Goal: Task Accomplishment & Management: Complete application form

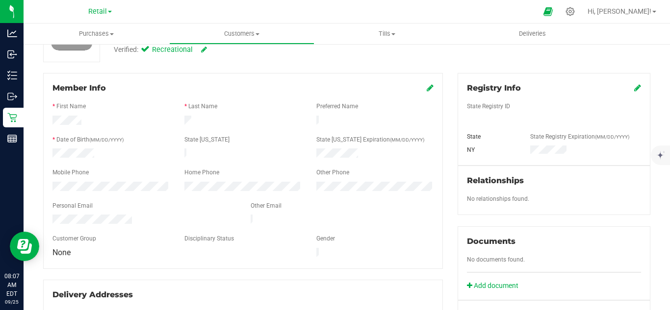
scroll to position [131, 0]
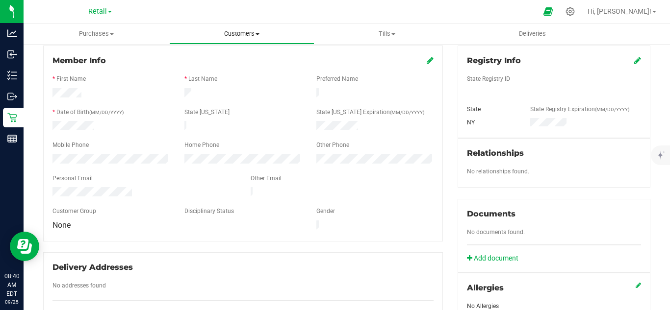
click at [244, 33] on span "Customers" at bounding box center [242, 33] width 145 height 9
click at [220, 70] on span "Add a new customer" at bounding box center [215, 71] width 92 height 8
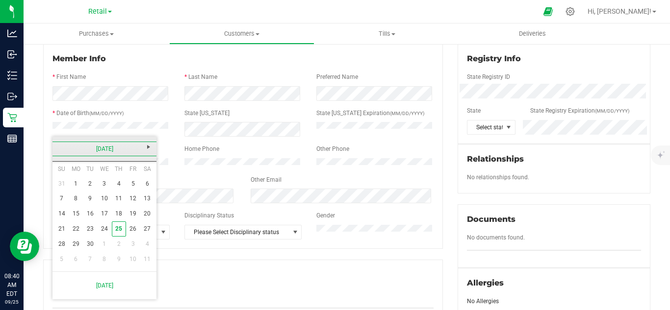
click at [99, 148] on link "[DATE]" at bounding box center [104, 149] width 105 height 15
click at [105, 148] on link "2025" at bounding box center [104, 149] width 105 height 15
click at [107, 149] on link "[DATE]-[DATE]" at bounding box center [104, 149] width 105 height 15
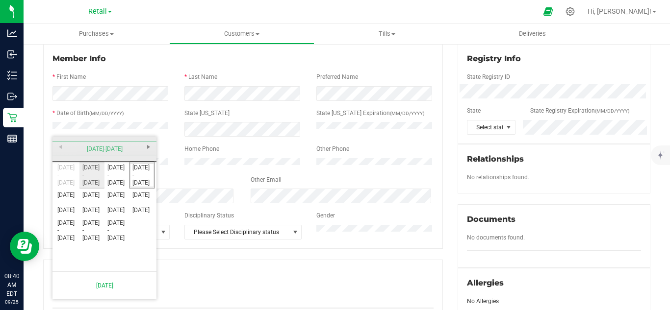
click at [90, 175] on link "[DATE] - [DATE]" at bounding box center [91, 175] width 25 height 25
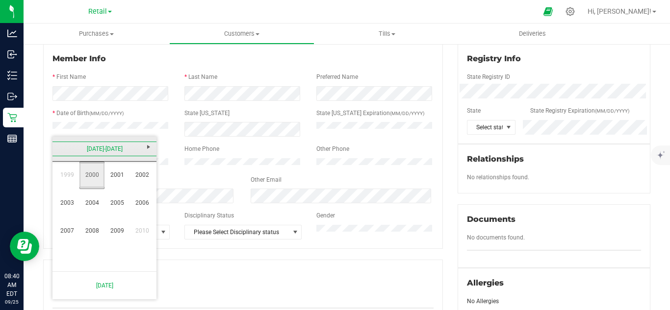
click at [94, 178] on link "2000" at bounding box center [91, 175] width 25 height 25
click at [91, 204] on link "Jun" at bounding box center [91, 203] width 25 height 25
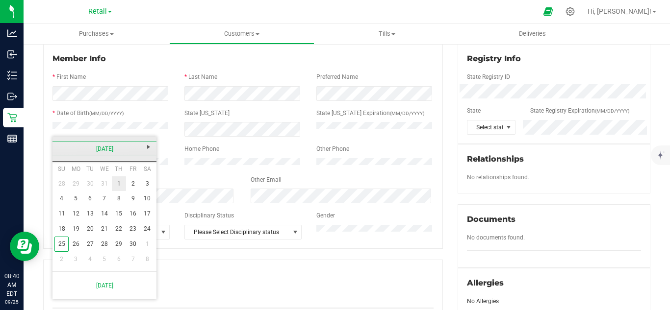
click at [117, 184] on link "1" at bounding box center [119, 183] width 14 height 15
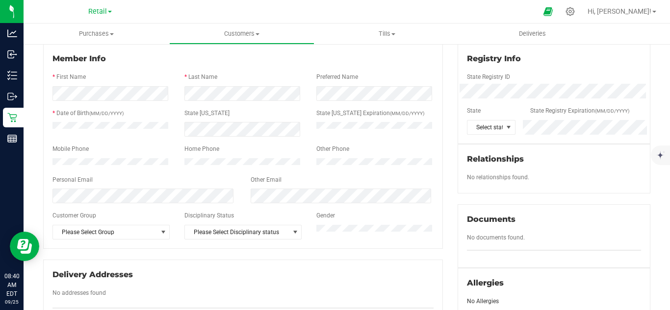
click at [223, 175] on div at bounding box center [242, 172] width 381 height 8
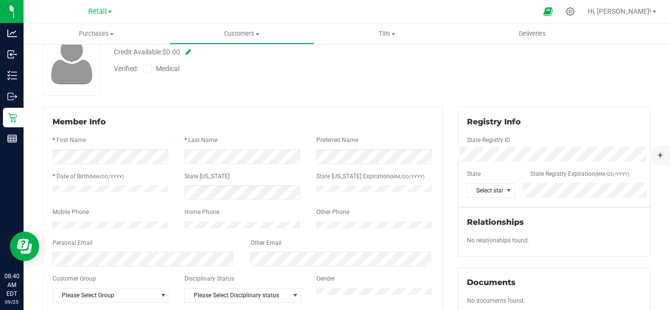
scroll to position [0, 0]
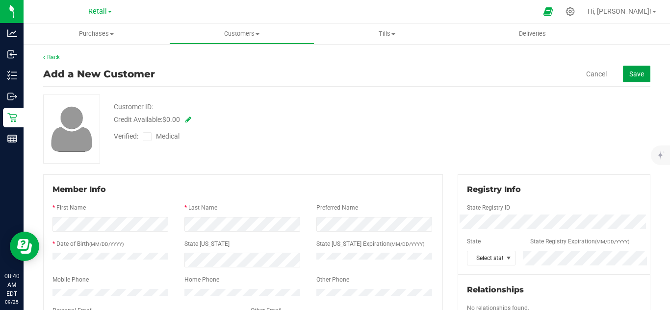
click at [635, 77] on span "Save" at bounding box center [636, 74] width 15 height 8
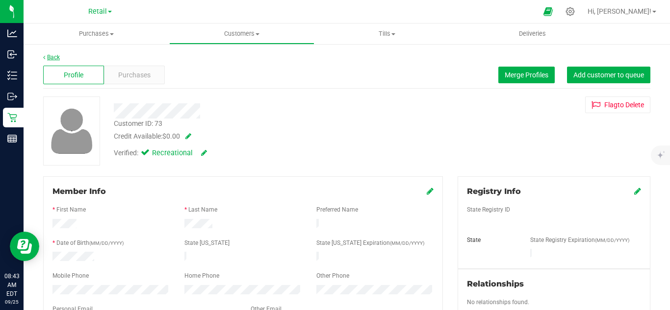
click at [54, 57] on link "Back" at bounding box center [51, 57] width 17 height 7
click at [575, 13] on icon at bounding box center [570, 11] width 10 height 10
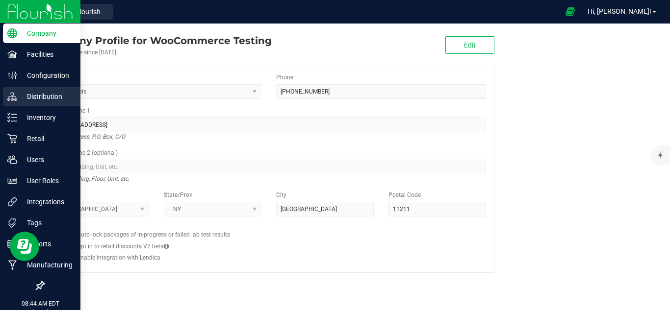
click at [40, 96] on p "Distribution" at bounding box center [46, 97] width 59 height 12
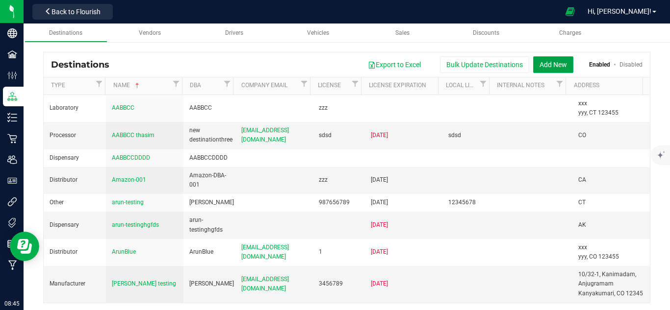
click at [559, 65] on button "Add New" at bounding box center [553, 64] width 40 height 17
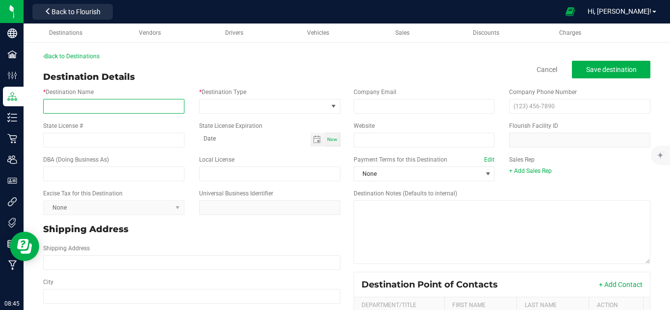
click at [146, 103] on input "* Destination Name" at bounding box center [113, 106] width 141 height 15
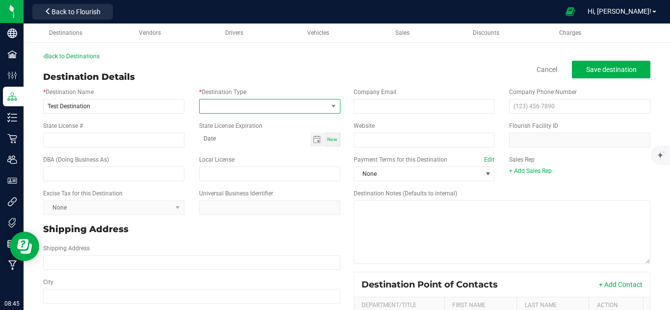
click at [256, 103] on span at bounding box center [264, 107] width 128 height 14
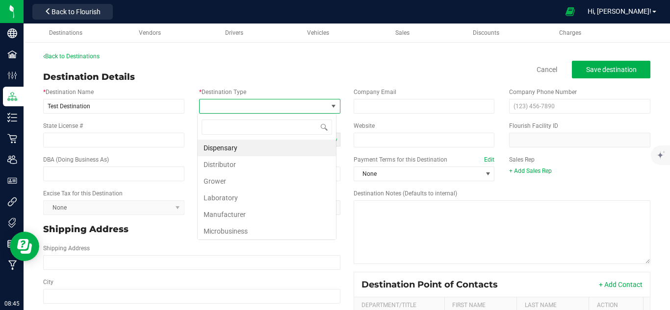
scroll to position [15, 139]
click at [251, 178] on li "Grower" at bounding box center [267, 181] width 138 height 17
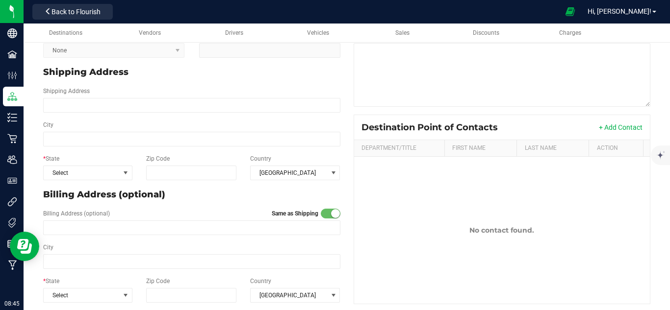
scroll to position [165, 0]
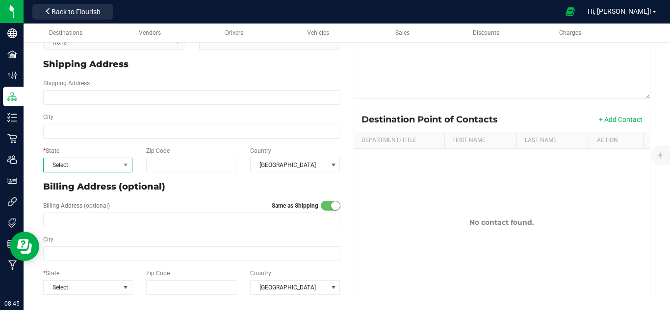
click at [71, 167] on span "Select" at bounding box center [82, 165] width 76 height 14
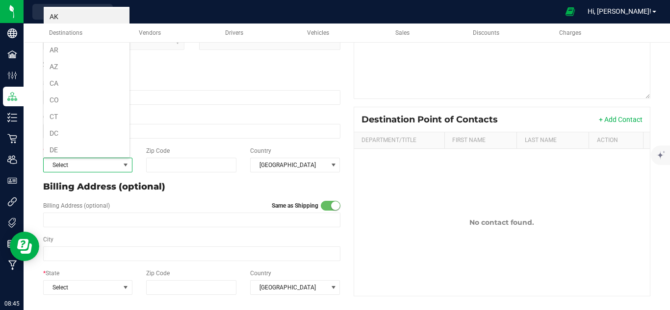
scroll to position [15, 87]
click at [80, 53] on li "AR" at bounding box center [87, 50] width 87 height 17
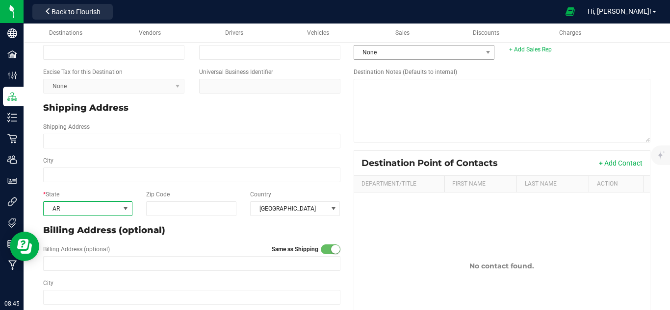
scroll to position [0, 0]
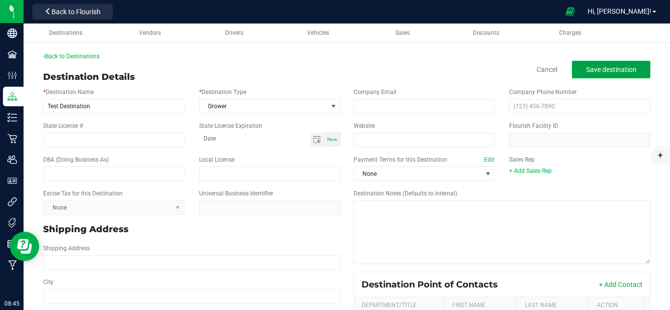
click at [589, 75] on button "Save destination" at bounding box center [611, 70] width 78 height 18
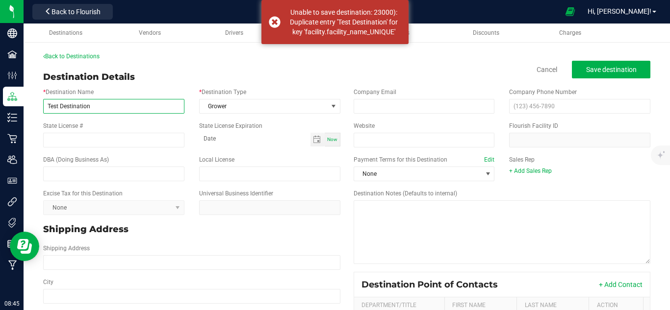
drag, startPoint x: 96, startPoint y: 102, endPoint x: 50, endPoint y: 112, distance: 47.0
click at [50, 112] on input "Test Destination" at bounding box center [113, 106] width 141 height 15
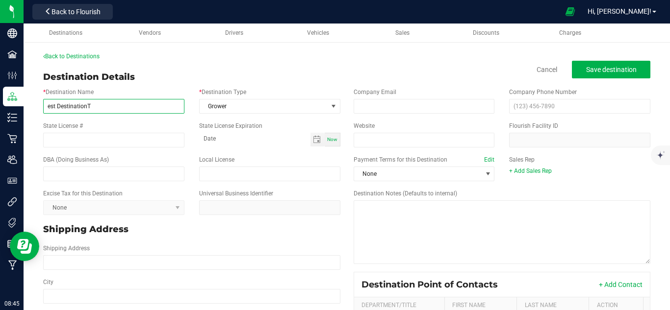
type input "T"
type input "Lab office"
click at [234, 67] on div "Back to Destinations Destination Details Cancel Save destination * Destination …" at bounding box center [346, 259] width 607 height 414
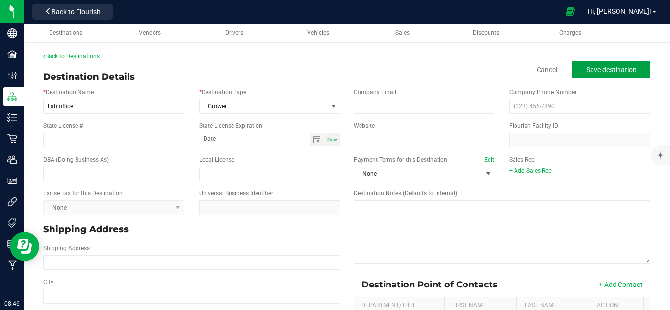
click at [598, 63] on button "Save destination" at bounding box center [611, 70] width 78 height 18
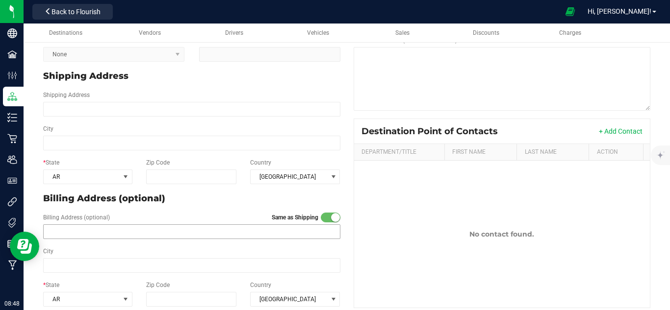
scroll to position [165, 0]
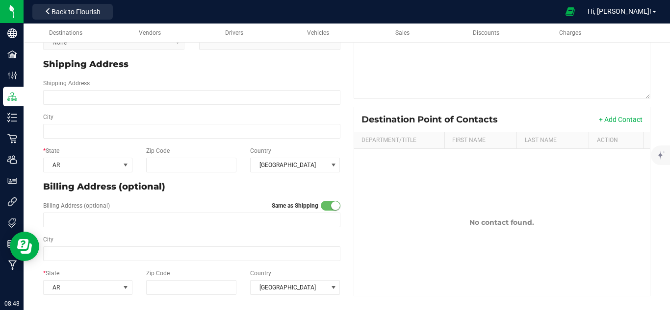
click at [300, 267] on div "* State [US_STATE] Zip Code Country [GEOGRAPHIC_DATA]" at bounding box center [192, 282] width 312 height 34
click at [346, 139] on div "Destination Point of Contacts + Add Contact Department/Title First Name Last Na…" at bounding box center [502, 202] width 312 height 190
click at [604, 119] on button "+ Add Contact" at bounding box center [621, 120] width 44 height 10
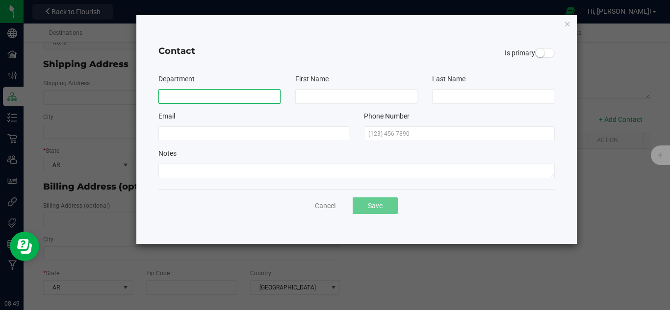
click at [253, 94] on input at bounding box center [219, 96] width 122 height 15
type input "HR"
click at [334, 88] on div "First Name" at bounding box center [356, 89] width 137 height 30
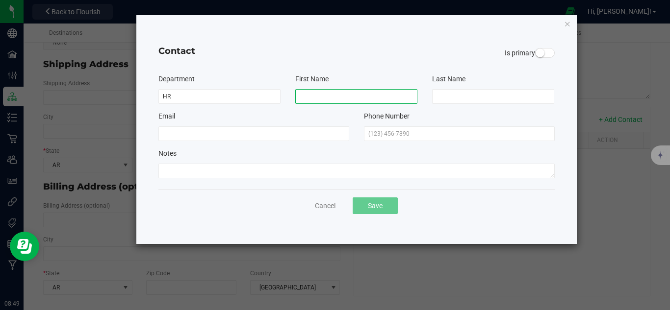
click at [334, 96] on input at bounding box center [356, 96] width 122 height 15
type input "[PERSON_NAME]"
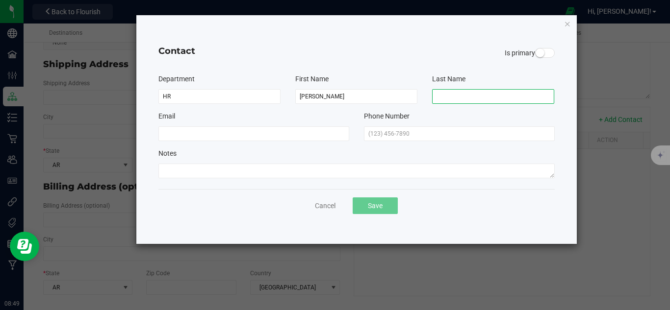
click at [469, 96] on input at bounding box center [493, 96] width 122 height 15
type input "M"
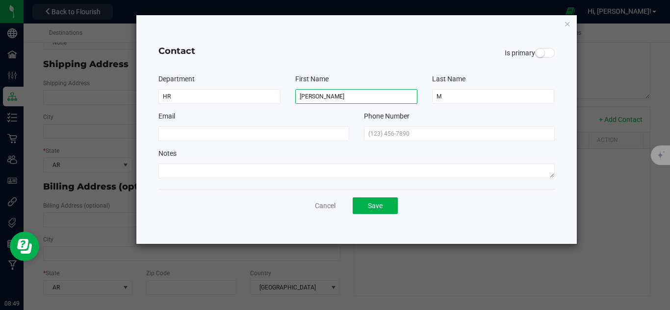
click at [319, 97] on input "[PERSON_NAME]" at bounding box center [356, 96] width 122 height 15
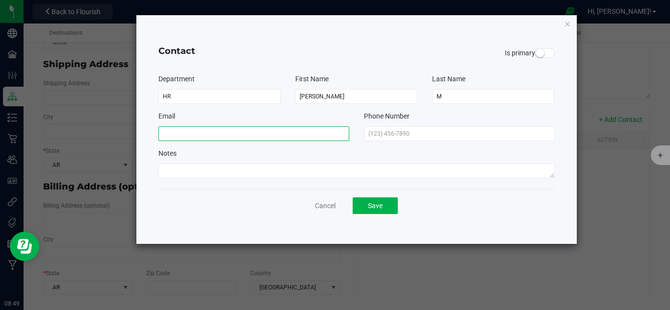
click at [284, 140] on input at bounding box center [253, 133] width 191 height 15
paste input "[PERSON_NAME]"
type input "[EMAIL_ADDRESS][DOMAIN_NAME]"
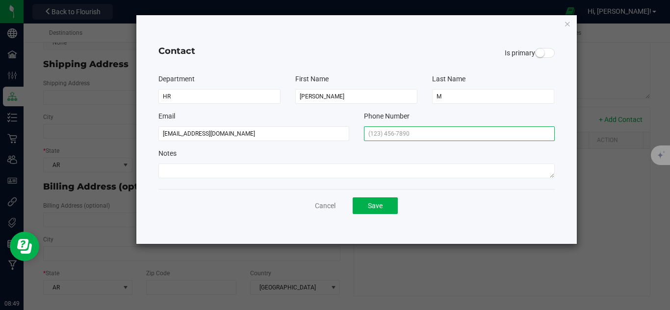
click at [435, 135] on input "text" at bounding box center [459, 133] width 191 height 15
type input "[PHONE_NUMBER]"
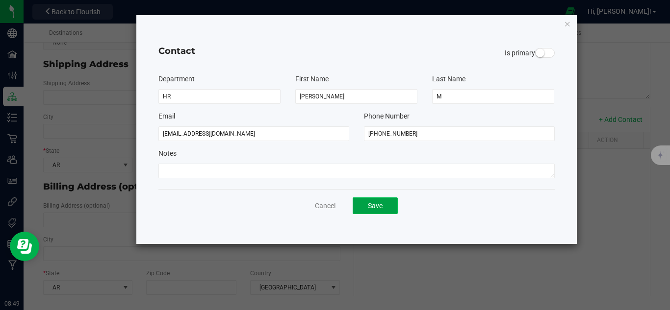
click at [367, 210] on button "Save" at bounding box center [374, 206] width 45 height 17
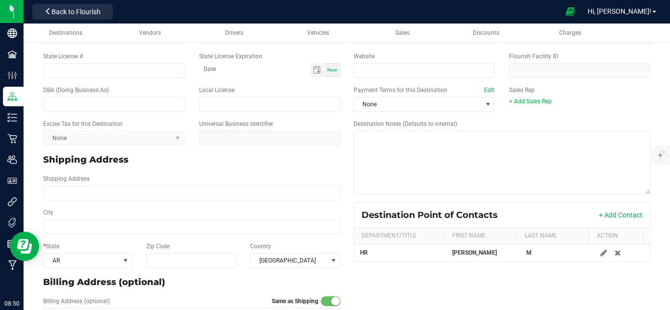
scroll to position [0, 0]
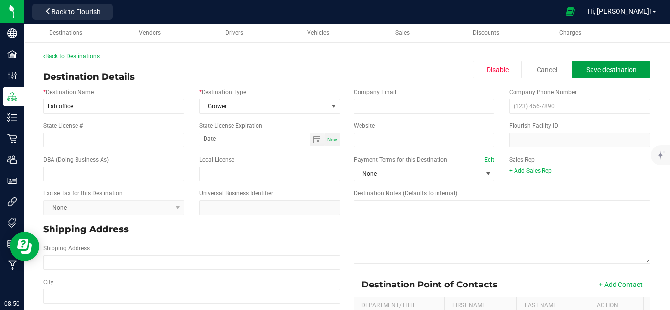
click at [586, 71] on span "Save destination" at bounding box center [611, 70] width 50 height 8
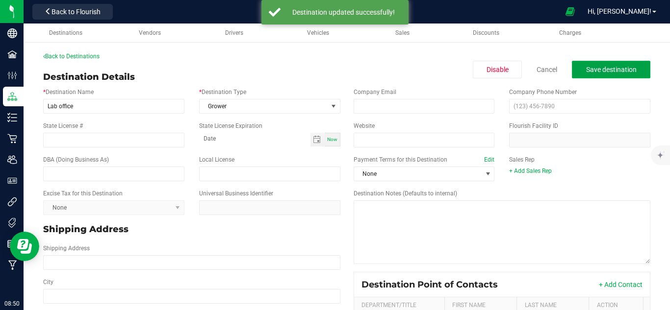
click at [609, 66] on span "Save destination" at bounding box center [611, 70] width 50 height 8
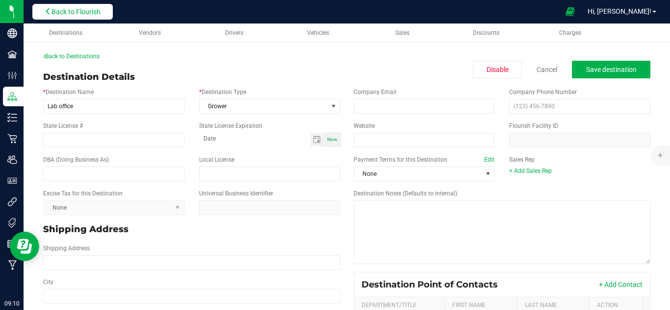
click at [96, 14] on span "Back to Flourish" at bounding box center [75, 12] width 49 height 8
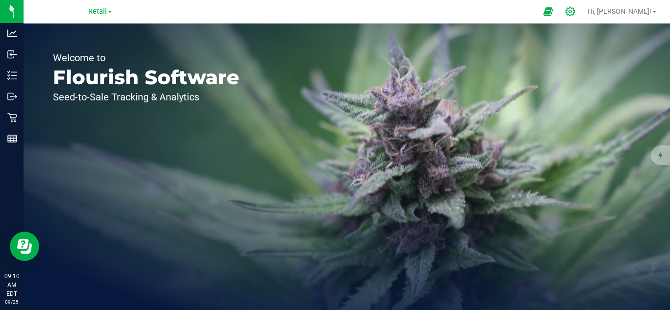
click at [575, 11] on icon at bounding box center [569, 11] width 9 height 9
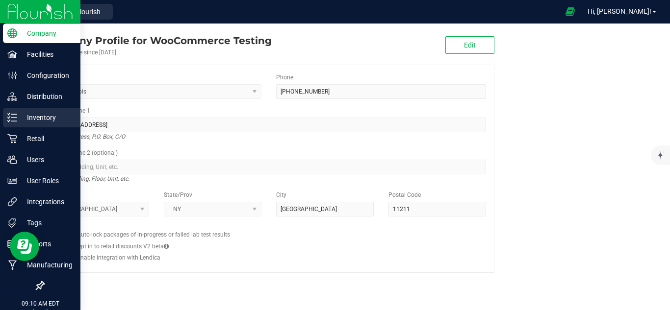
click at [43, 116] on p "Inventory" at bounding box center [46, 118] width 59 height 12
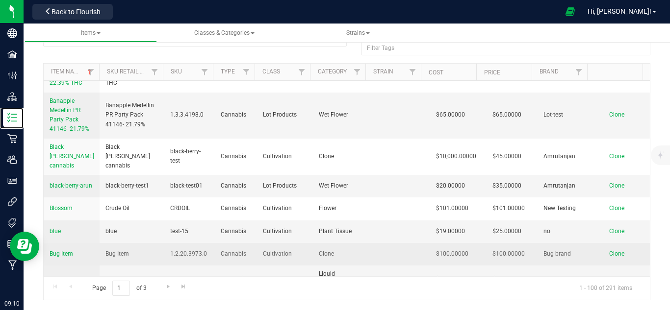
scroll to position [261, 0]
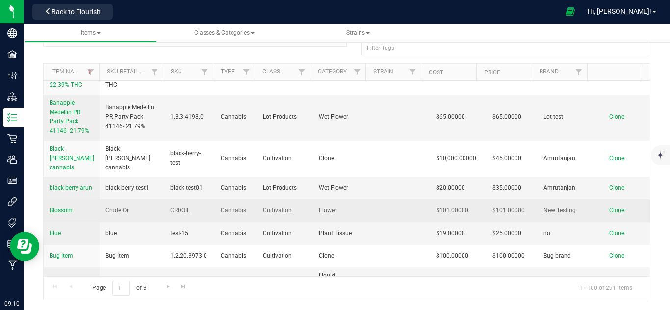
click at [54, 214] on span "Blossom" at bounding box center [61, 210] width 23 height 7
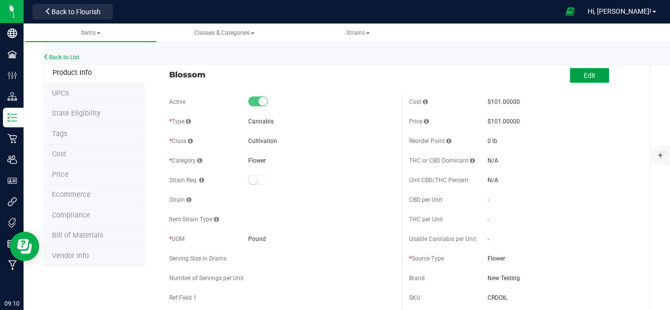
click at [591, 77] on button "Edit" at bounding box center [589, 75] width 39 height 15
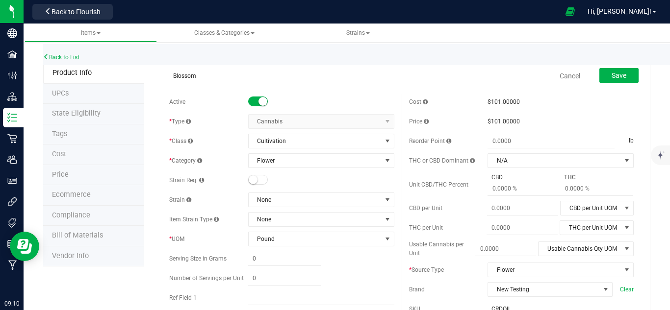
click at [207, 76] on input "Blossom" at bounding box center [281, 76] width 225 height 15
click at [191, 77] on input "Blossom" at bounding box center [281, 76] width 225 height 15
type input "Yellow Rose"
click at [316, 165] on span "Flower" at bounding box center [315, 161] width 133 height 14
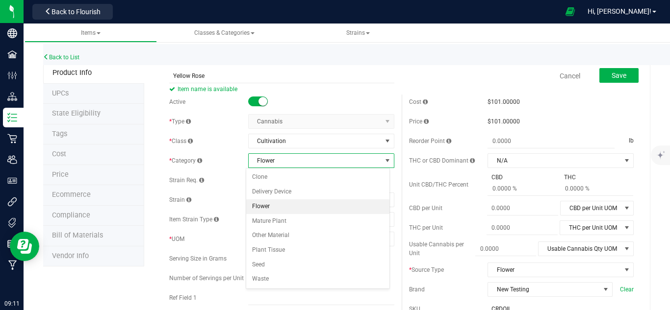
click at [290, 207] on li "Flower" at bounding box center [317, 207] width 143 height 15
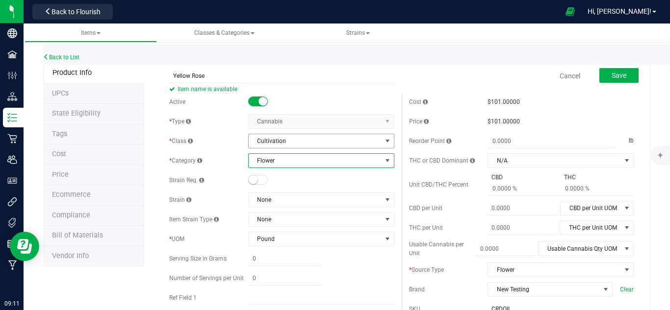
click at [309, 141] on span "Cultivation" at bounding box center [315, 141] width 133 height 14
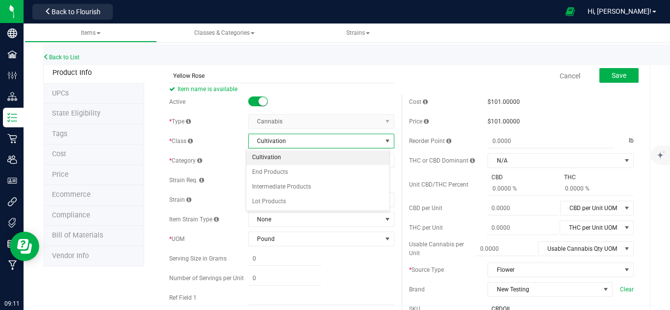
click at [305, 158] on li "Cultivation" at bounding box center [317, 157] width 143 height 15
click at [611, 77] on span "Save" at bounding box center [618, 76] width 15 height 8
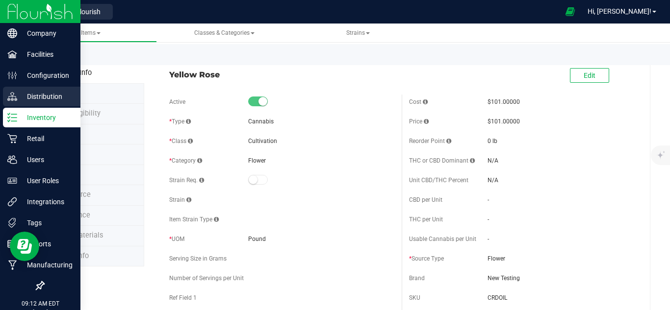
click at [40, 91] on p "Distribution" at bounding box center [46, 97] width 59 height 12
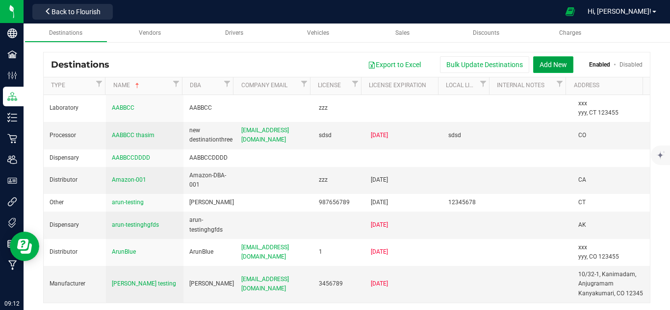
click at [546, 66] on button "Add New" at bounding box center [553, 64] width 40 height 17
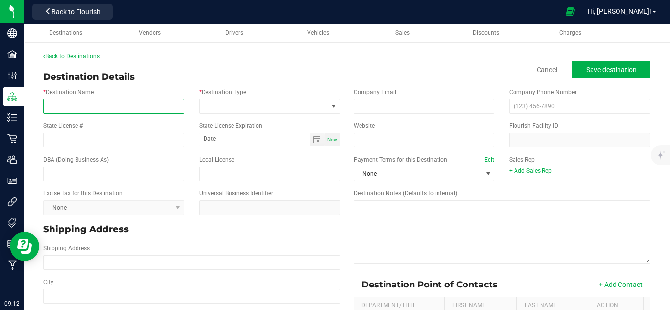
click at [124, 107] on input "* Destination Name" at bounding box center [113, 106] width 141 height 15
type input "Red [PERSON_NAME]"
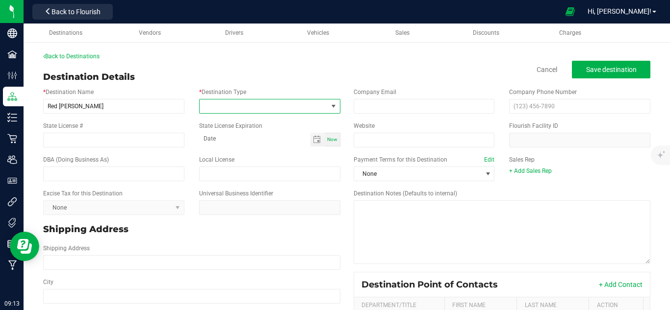
click at [218, 112] on span at bounding box center [264, 107] width 128 height 14
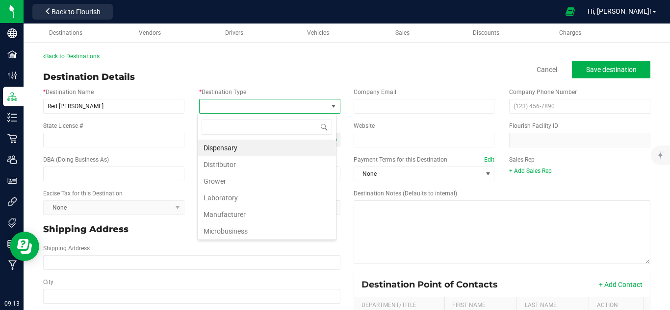
scroll to position [15, 139]
click at [260, 146] on li "Dispensary" at bounding box center [267, 148] width 138 height 17
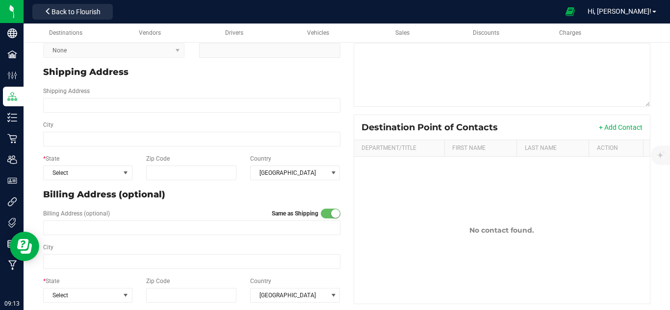
scroll to position [165, 0]
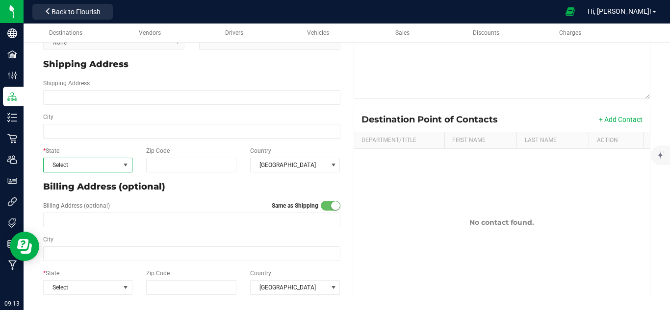
click at [102, 165] on span "Select" at bounding box center [82, 165] width 76 height 14
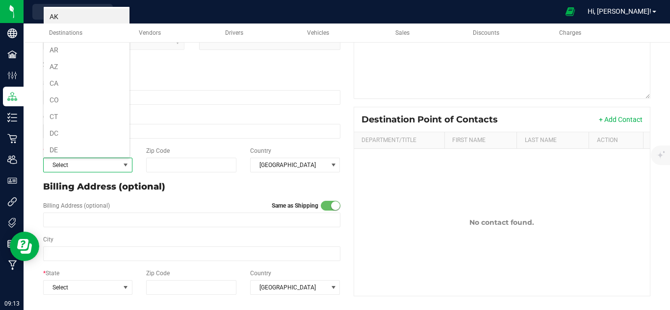
scroll to position [15, 87]
click at [92, 153] on li "DE" at bounding box center [87, 150] width 87 height 17
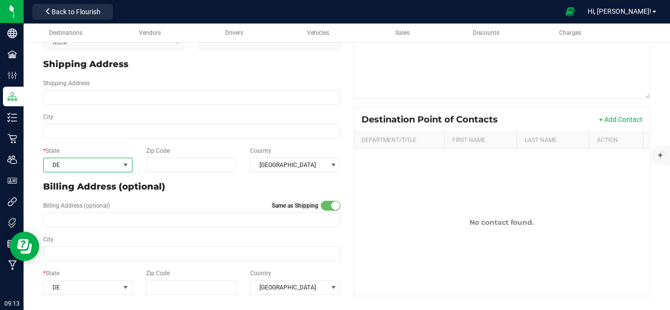
scroll to position [0, 0]
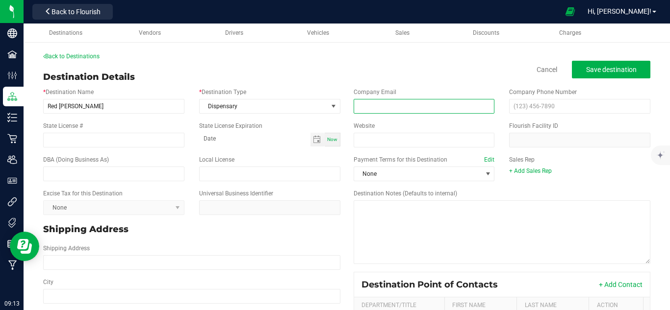
click at [380, 103] on input "email" at bounding box center [423, 106] width 141 height 15
type input "[EMAIL_ADDRESS][DOMAIN_NAME]"
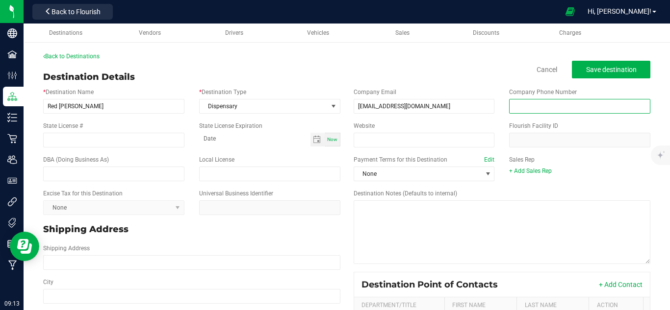
click at [517, 105] on input "text" at bounding box center [579, 106] width 141 height 15
type input "[PHONE_NUMBER]"
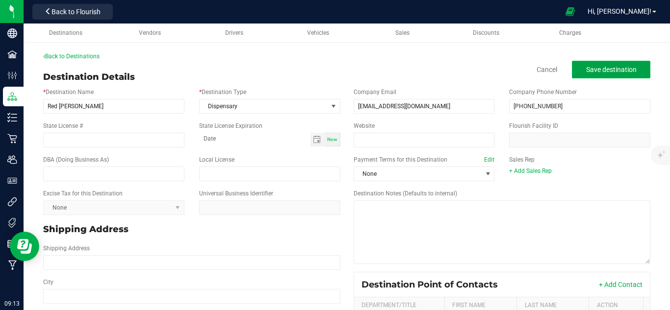
click at [608, 72] on span "Save destination" at bounding box center [611, 70] width 50 height 8
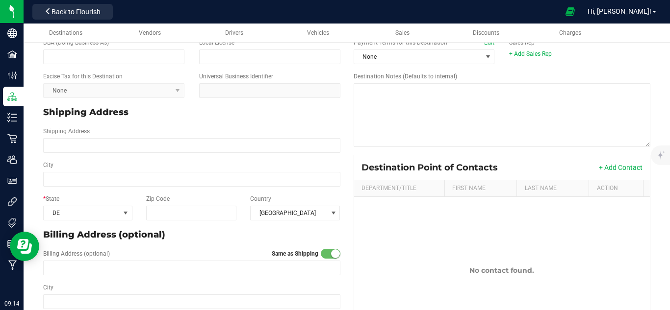
scroll to position [144, 0]
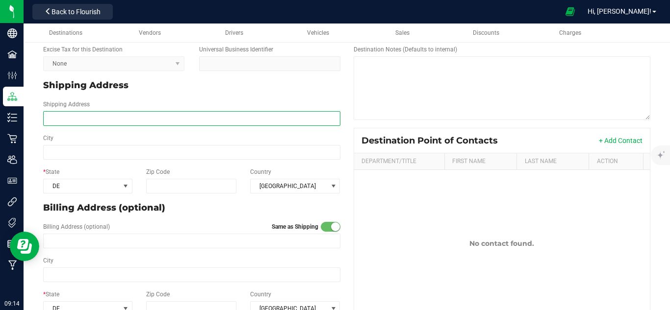
click at [191, 119] on input "Shipping Address" at bounding box center [191, 118] width 297 height 15
type input "[STREET_ADDRESS]"
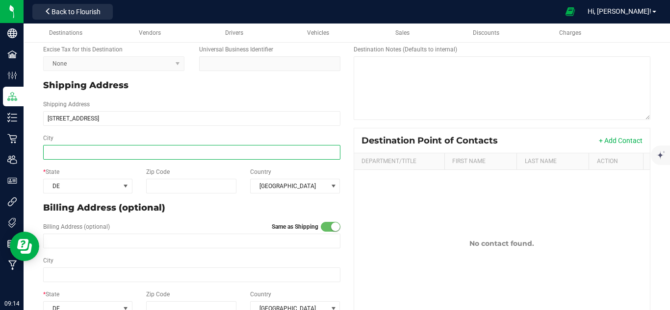
type input "[STREET_ADDRESS]"
click at [157, 154] on input "City" at bounding box center [191, 152] width 297 height 15
type input "Milwakee"
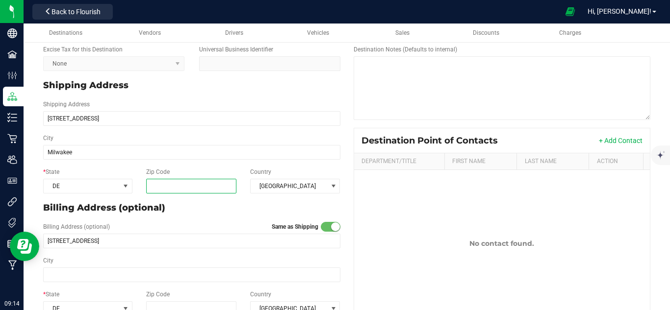
type input "Milwakee"
click at [154, 189] on input "Zip Code" at bounding box center [191, 186] width 90 height 15
type input "428426"
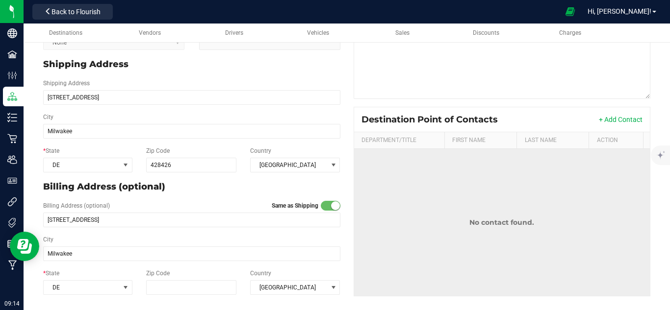
type input "428426"
click at [361, 206] on td "No contact found." at bounding box center [502, 222] width 296 height 147
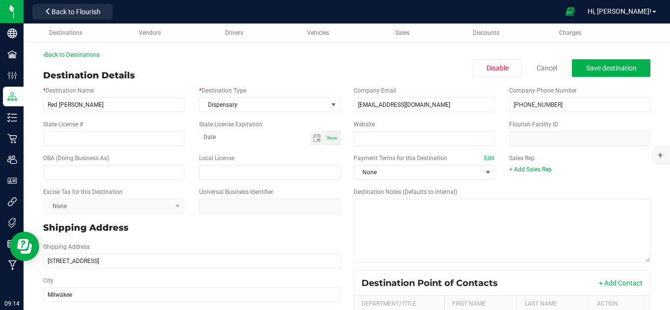
scroll to position [0, 0]
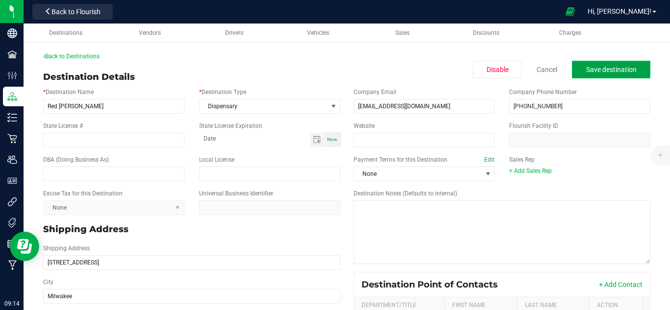
click at [572, 67] on button "Save destination" at bounding box center [611, 70] width 78 height 18
click at [92, 57] on link "Back to Destinations" at bounding box center [71, 56] width 56 height 7
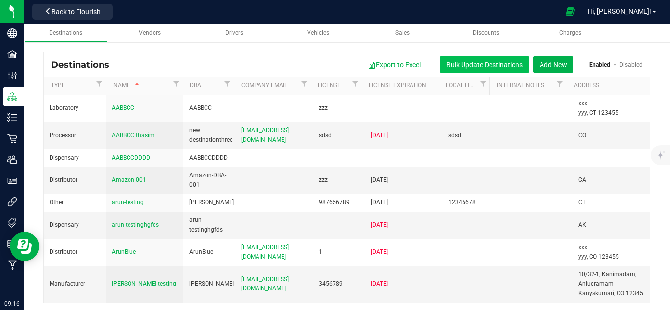
click at [471, 67] on button "Bulk Update Destinations" at bounding box center [484, 64] width 89 height 17
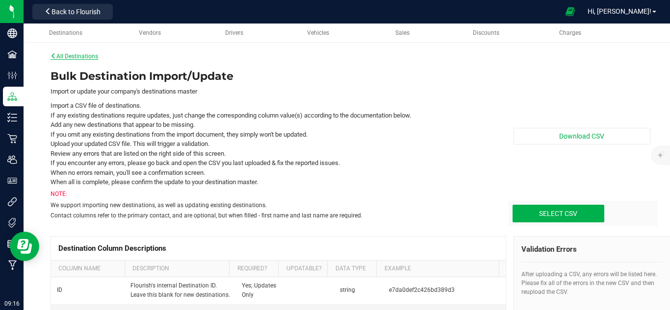
click at [86, 55] on link "All Destinations" at bounding box center [74, 56] width 48 height 7
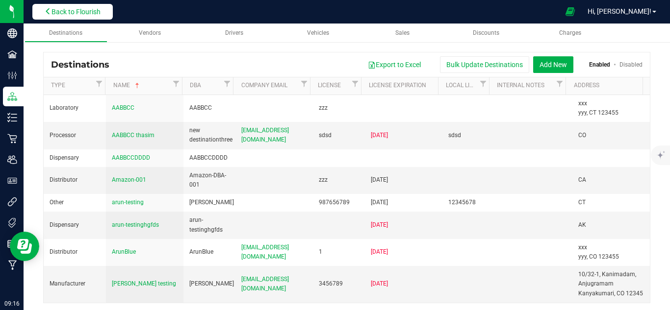
click at [61, 13] on span "Back to Flourish" at bounding box center [75, 12] width 49 height 8
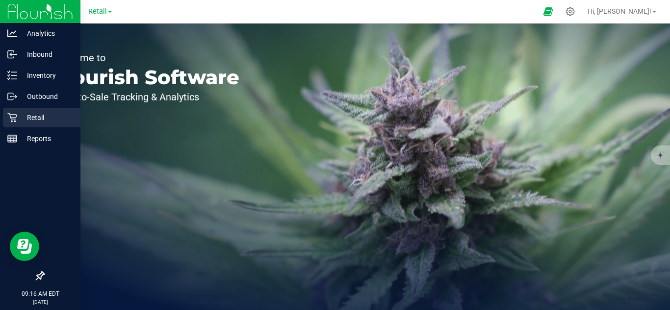
click at [58, 111] on div "Retail" at bounding box center [41, 118] width 77 height 20
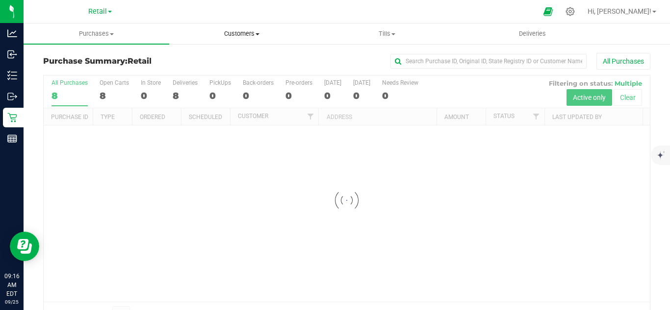
click at [242, 37] on span "Customers" at bounding box center [242, 33] width 145 height 9
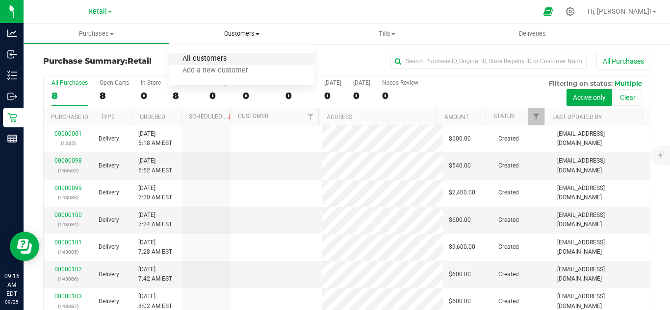
click at [233, 60] on span "All customers" at bounding box center [204, 59] width 71 height 8
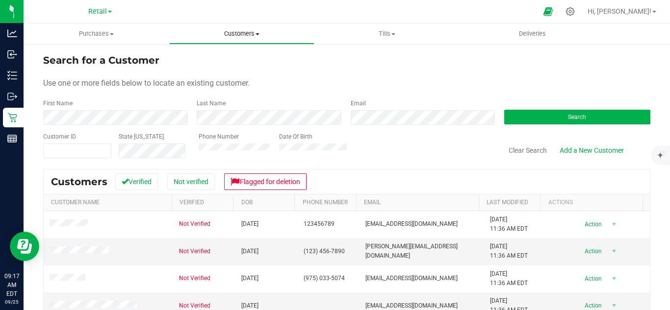
click at [235, 36] on span "Customers" at bounding box center [242, 33] width 145 height 9
click at [242, 74] on span "Add a new customer" at bounding box center [215, 71] width 92 height 8
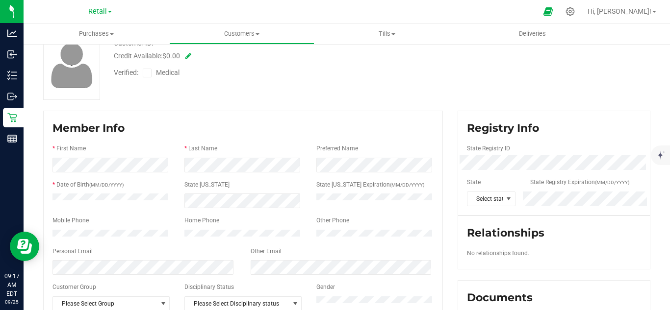
scroll to position [64, 0]
click at [193, 173] on div at bounding box center [242, 176] width 381 height 8
click at [250, 142] on div at bounding box center [242, 140] width 381 height 8
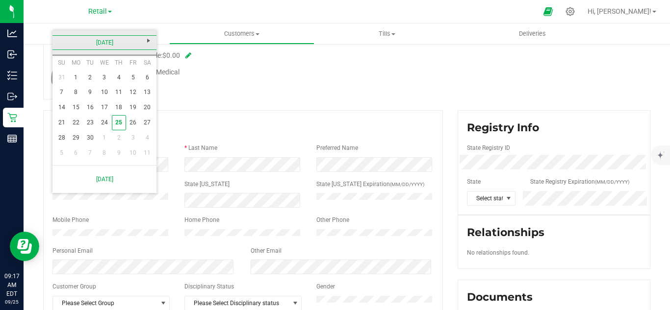
click at [102, 37] on link "[DATE]" at bounding box center [104, 42] width 105 height 15
click at [102, 37] on link "[DATE]-[DATE]" at bounding box center [104, 42] width 105 height 15
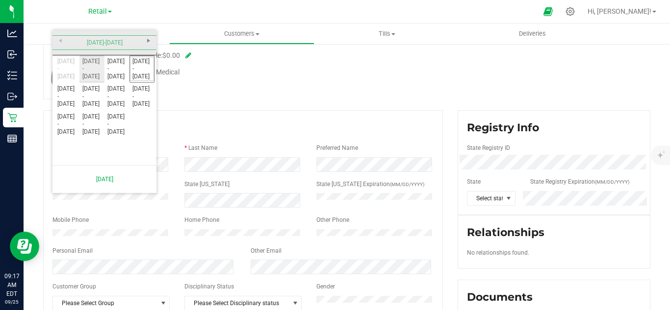
click at [90, 65] on link "[DATE] - [DATE]" at bounding box center [91, 68] width 25 height 25
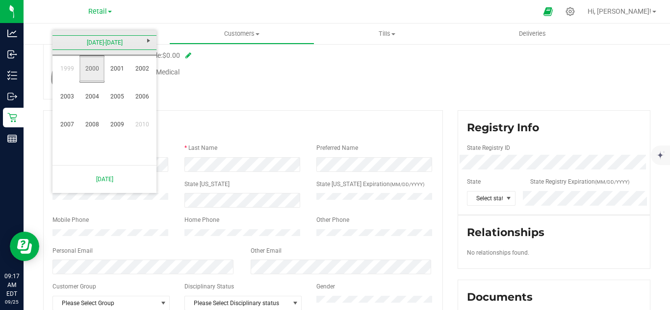
click at [90, 65] on link "2000" at bounding box center [91, 68] width 25 height 25
click at [121, 123] on link "Nov" at bounding box center [116, 124] width 25 height 25
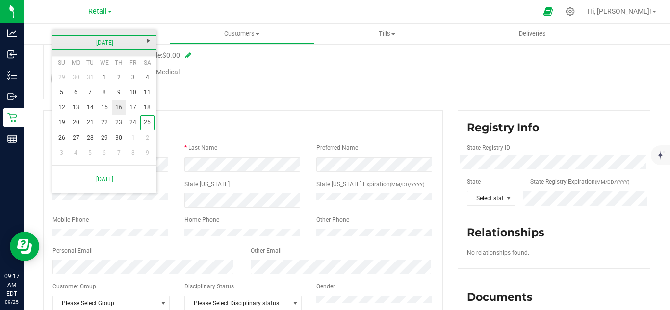
click at [121, 108] on link "16" at bounding box center [119, 107] width 14 height 15
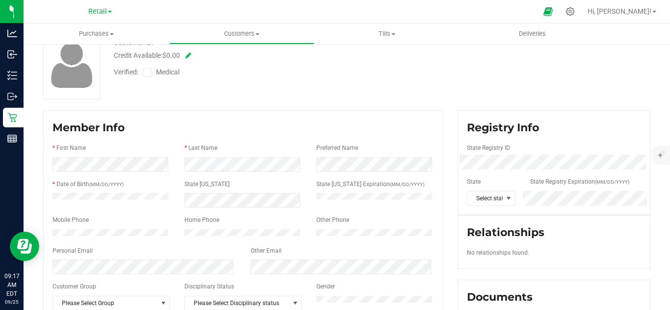
click at [297, 253] on div "Other Email" at bounding box center [342, 252] width 198 height 11
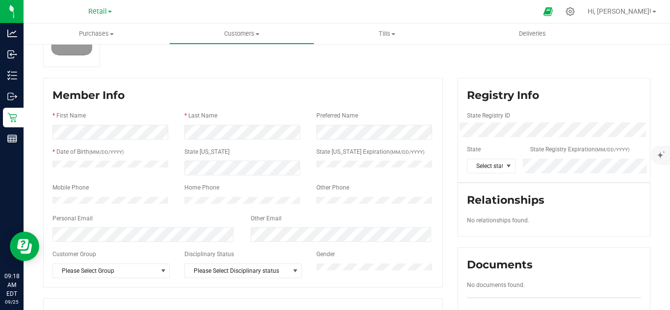
scroll to position [82, 0]
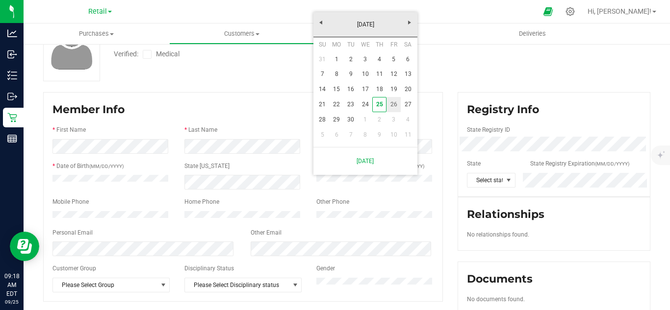
click at [390, 105] on link "26" at bounding box center [393, 104] width 14 height 15
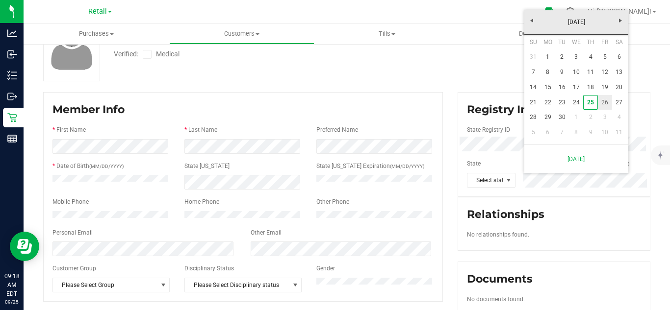
click at [604, 100] on link "26" at bounding box center [605, 102] width 14 height 15
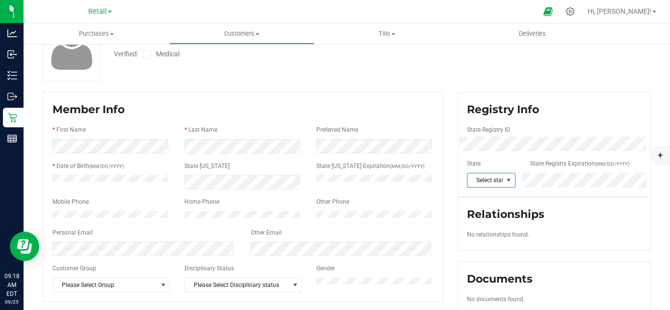
click at [504, 182] on span at bounding box center [508, 180] width 8 height 8
click at [493, 162] on li "DE" at bounding box center [485, 165] width 47 height 17
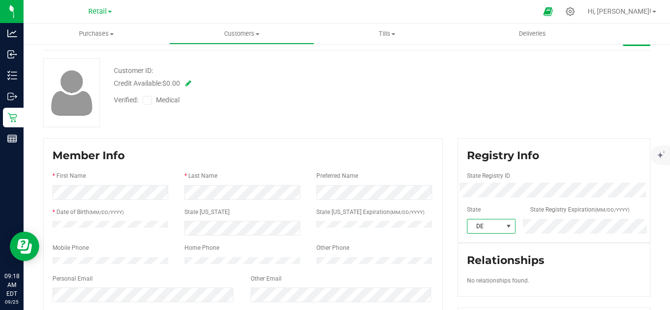
scroll to position [0, 0]
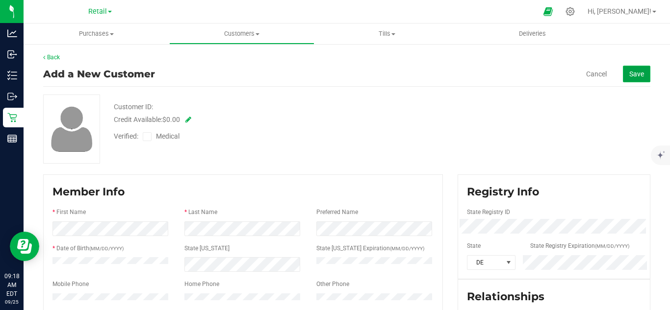
click at [629, 72] on span "Save" at bounding box center [636, 74] width 15 height 8
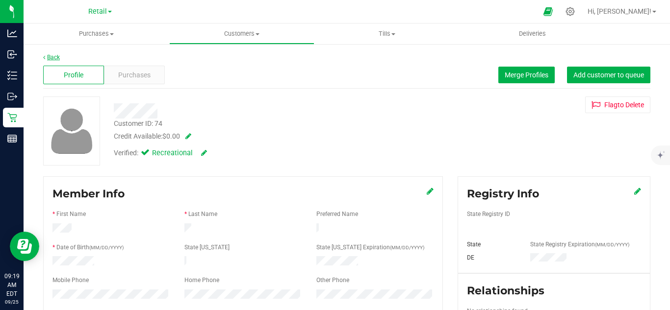
click at [51, 57] on link "Back" at bounding box center [51, 57] width 17 height 7
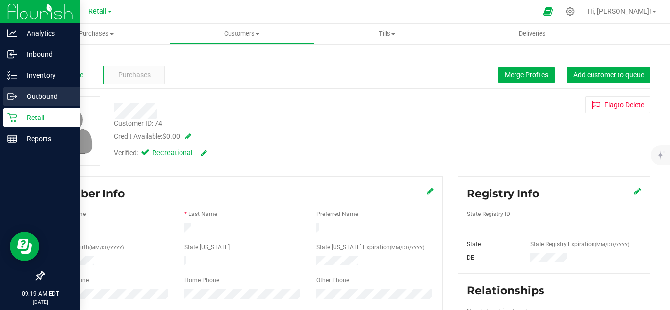
click at [26, 96] on p "Outbound" at bounding box center [46, 97] width 59 height 12
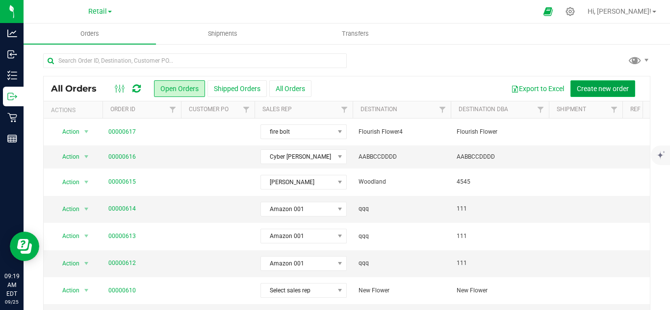
click at [579, 86] on span "Create new order" at bounding box center [602, 89] width 52 height 8
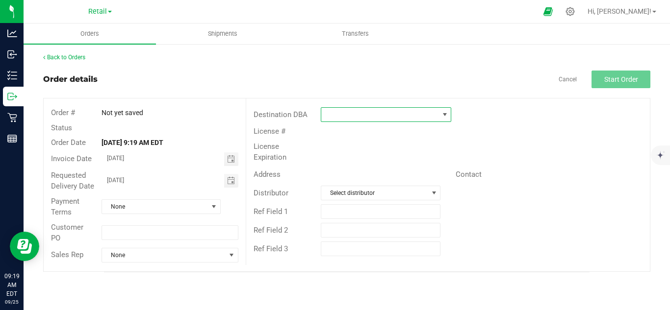
click at [347, 117] on span at bounding box center [379, 115] width 117 height 14
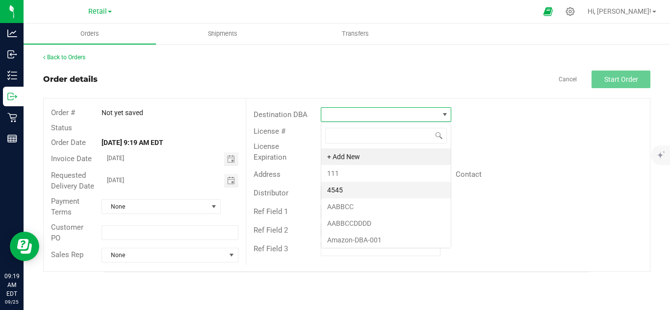
scroll to position [15, 130]
click at [351, 209] on li "AABBCC" at bounding box center [385, 207] width 129 height 17
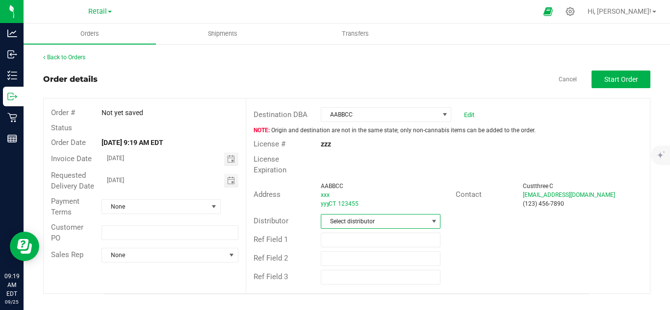
click at [356, 215] on span "Select distributor" at bounding box center [374, 222] width 106 height 14
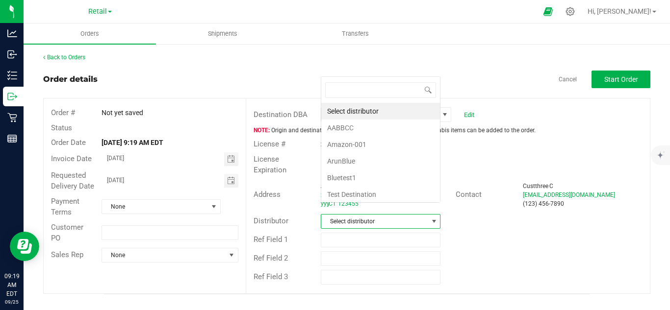
scroll to position [15, 118]
click at [352, 167] on li "ArunBlue" at bounding box center [380, 161] width 119 height 17
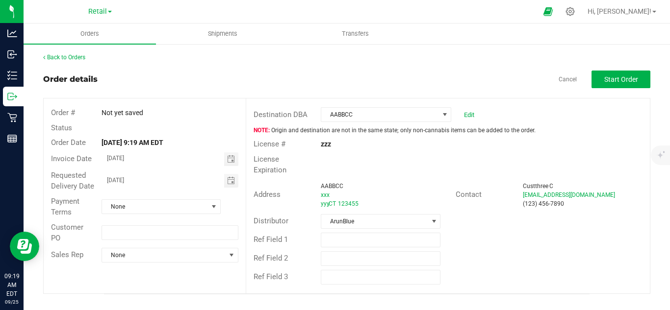
click at [195, 197] on div "Payment Terms None" at bounding box center [145, 207] width 202 height 26
click at [192, 204] on span "None" at bounding box center [155, 207] width 106 height 14
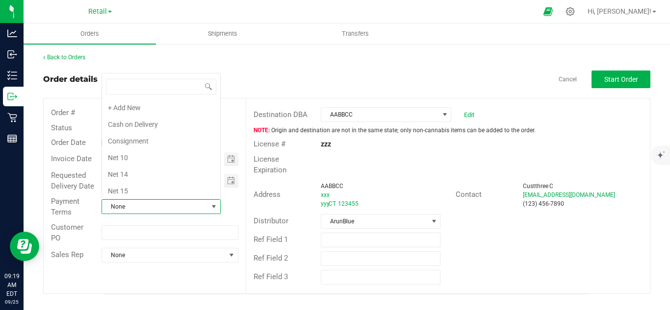
scroll to position [119, 0]
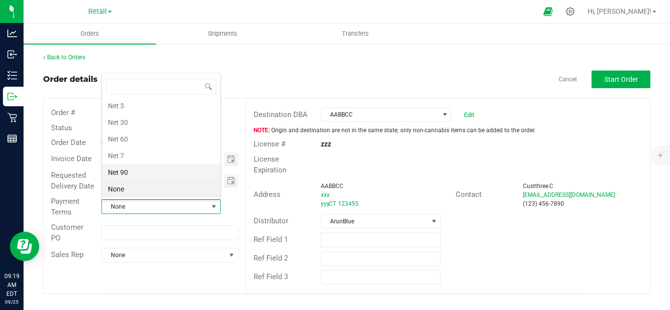
click at [179, 175] on li "Net 90" at bounding box center [161, 172] width 118 height 17
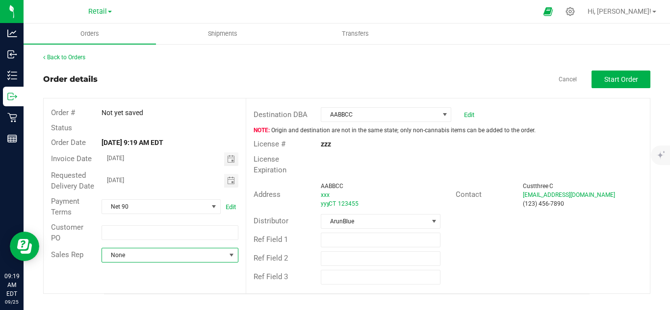
click at [152, 261] on span "None" at bounding box center [164, 256] width 124 height 14
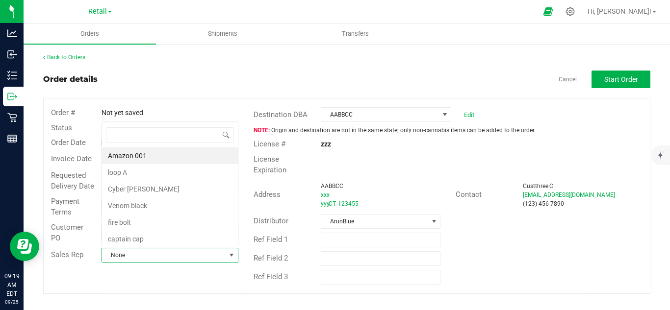
scroll to position [15, 135]
click at [158, 230] on li "fire bolt" at bounding box center [170, 222] width 136 height 17
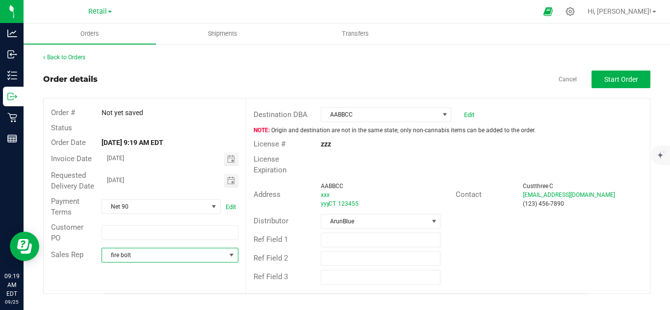
click at [209, 260] on span "fire bolt" at bounding box center [164, 256] width 124 height 14
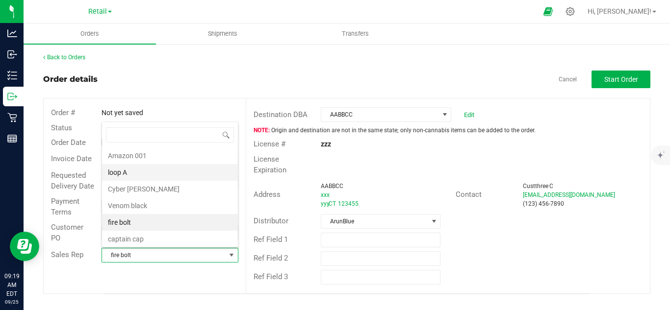
click at [190, 167] on li "loop A" at bounding box center [170, 172] width 136 height 17
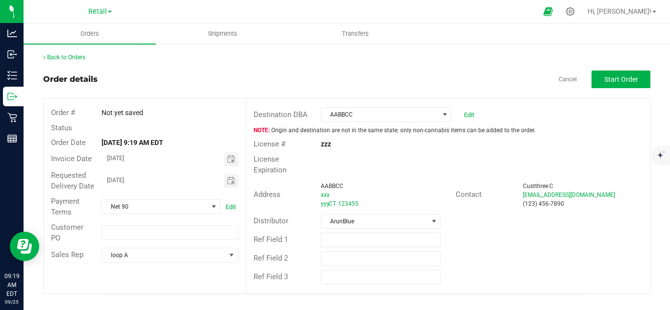
click at [342, 67] on div "Back to Orders Order details Cancel Start Order Order # Not yet saved Status Or…" at bounding box center [346, 174] width 607 height 242
click at [609, 73] on button "Start Order" at bounding box center [620, 80] width 59 height 18
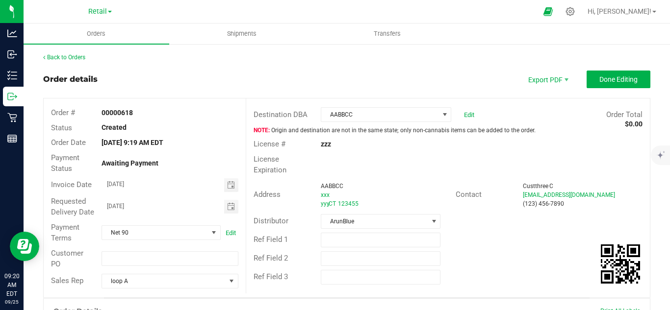
scroll to position [261, 0]
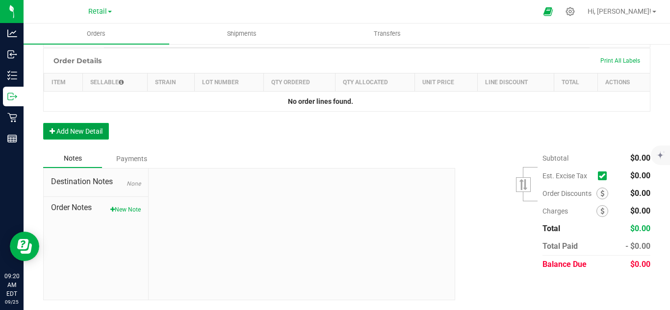
click at [100, 130] on button "Add New Detail" at bounding box center [76, 131] width 66 height 17
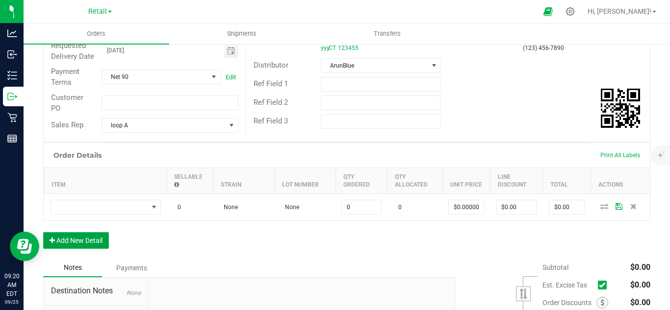
scroll to position [209, 0]
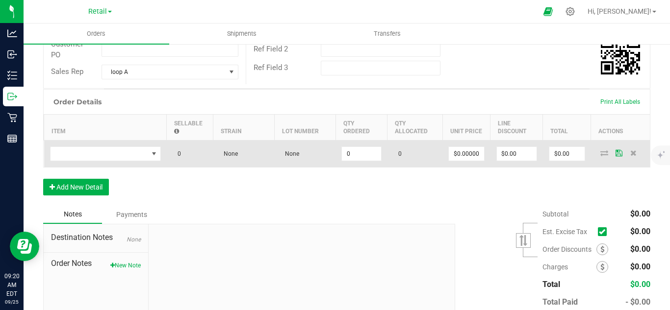
click at [107, 156] on td at bounding box center [105, 153] width 123 height 27
click at [108, 161] on span "NO DATA FOUND" at bounding box center [99, 154] width 98 height 14
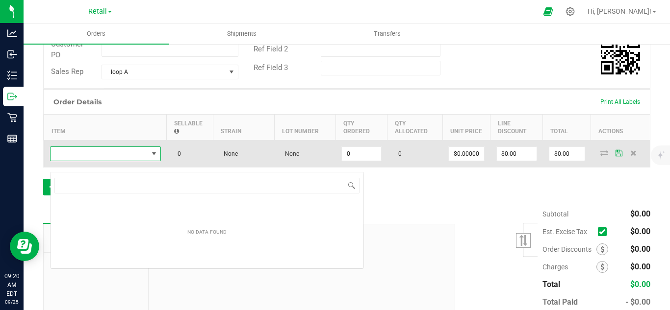
scroll to position [15, 111]
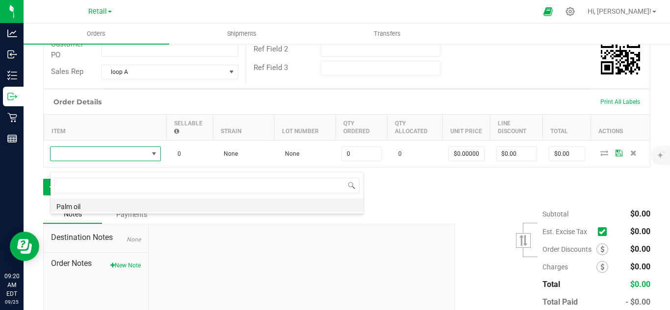
click at [179, 203] on li "Palm oil" at bounding box center [206, 206] width 313 height 14
type input "0.0000 l"
type input "$34.00000"
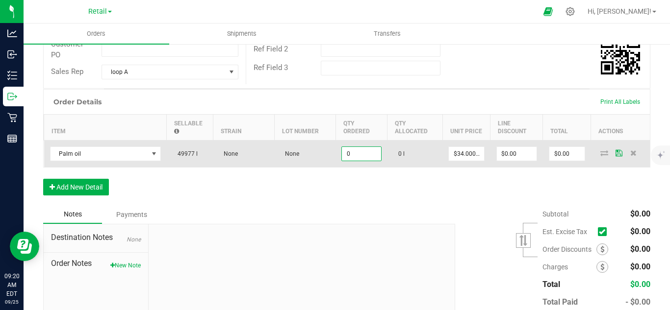
type input "2"
click at [363, 161] on input "2" at bounding box center [361, 154] width 39 height 14
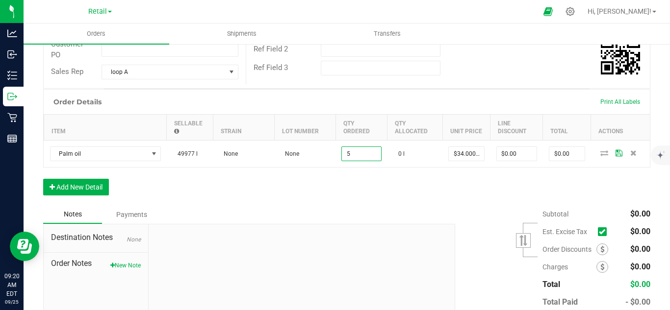
type input "5.0000 l"
type input "$170.00"
click at [546, 189] on div "Order Details Print All Labels Item Sellable Strain Lot Number Qty Ordered Qty …" at bounding box center [346, 147] width 607 height 116
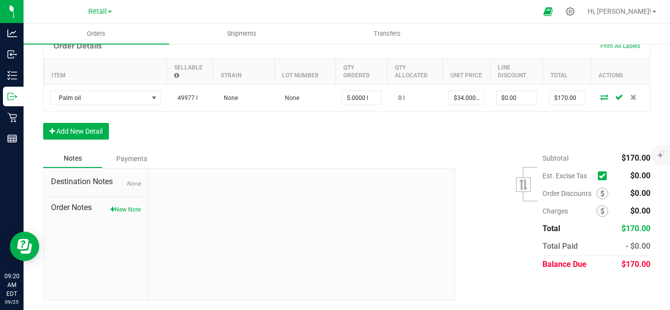
scroll to position [276, 0]
click at [127, 208] on button "New Note" at bounding box center [125, 209] width 30 height 9
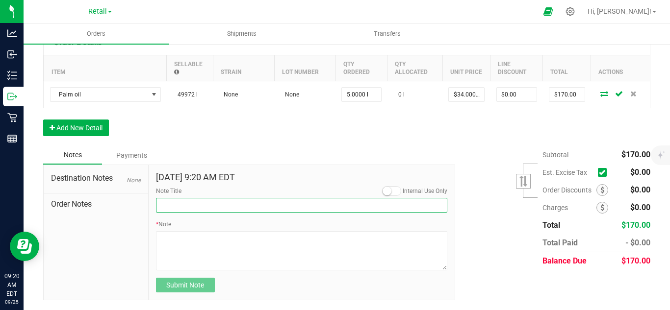
click at [175, 208] on input "Note Title" at bounding box center [302, 205] width 292 height 15
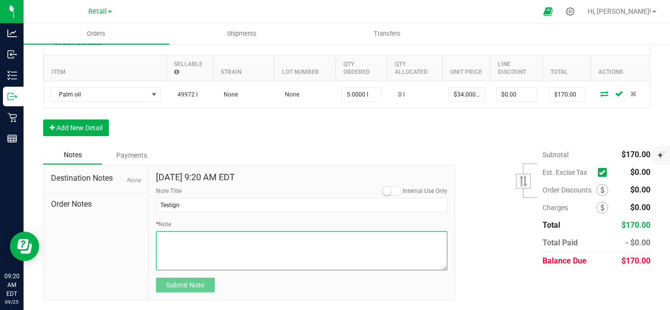
click at [176, 239] on textarea "* Note" at bounding box center [302, 250] width 292 height 39
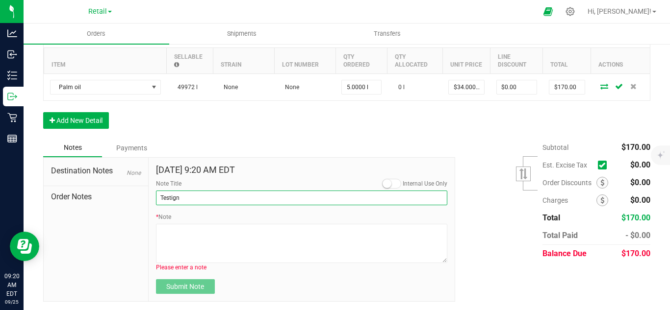
click at [195, 205] on input "Testign" at bounding box center [302, 198] width 292 height 15
type input "Testing"
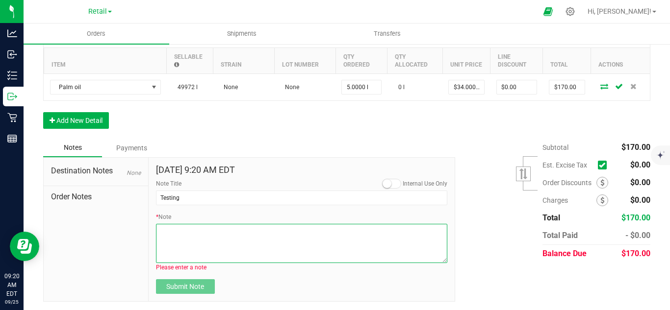
click at [198, 237] on textarea "* Note" at bounding box center [302, 243] width 292 height 39
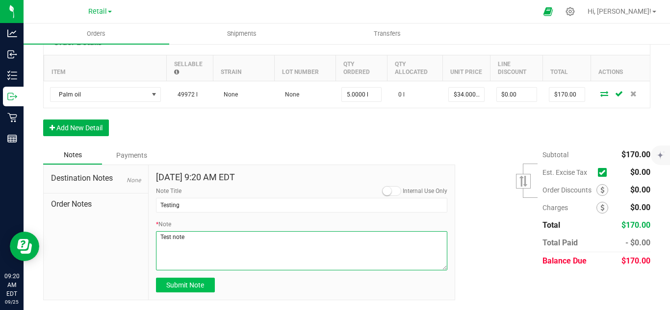
type textarea "Test note"
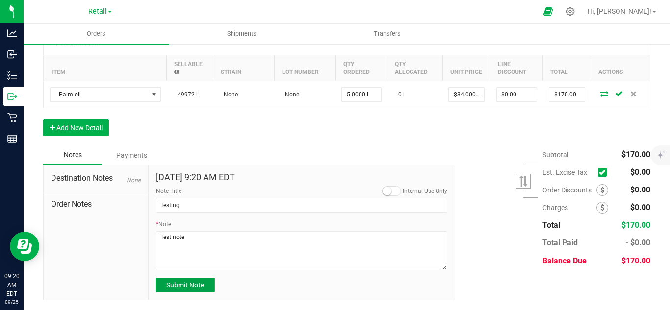
click at [190, 289] on span "Submit Note" at bounding box center [185, 285] width 38 height 8
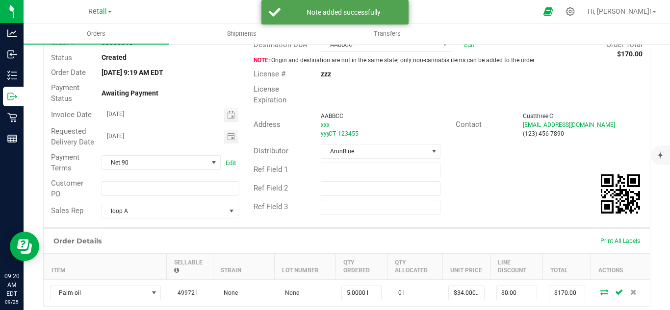
scroll to position [0, 0]
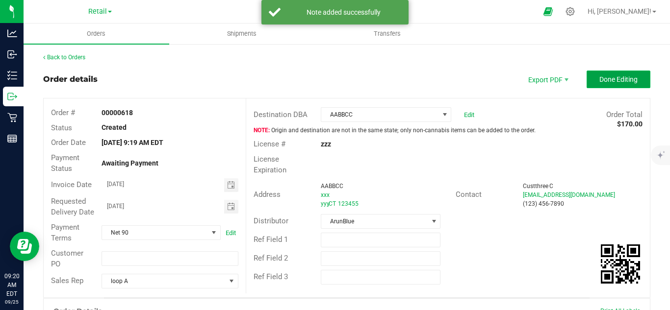
click at [592, 75] on button "Done Editing" at bounding box center [618, 80] width 64 height 18
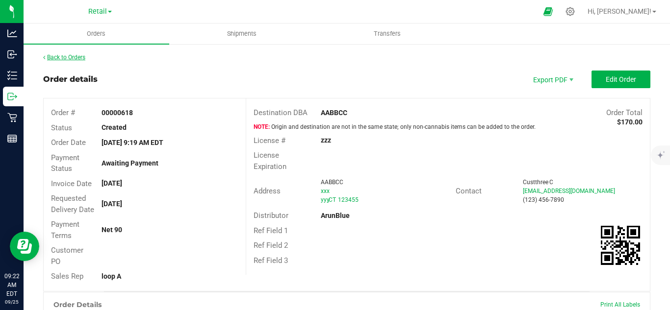
click at [82, 59] on link "Back to Orders" at bounding box center [64, 57] width 42 height 7
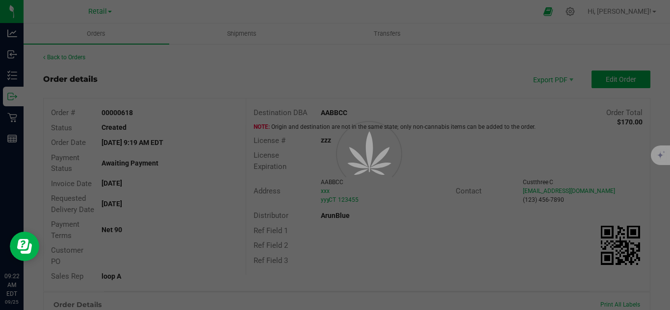
click at [596, 7] on div at bounding box center [335, 155] width 670 height 310
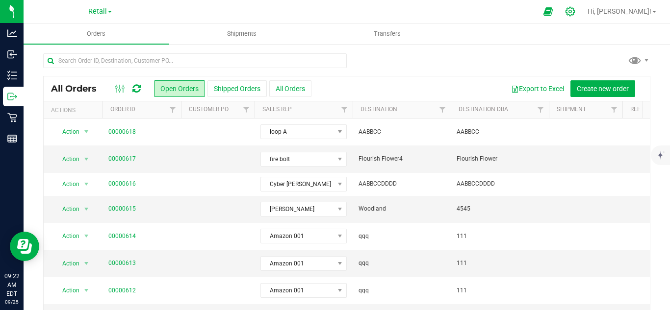
click at [575, 11] on icon at bounding box center [569, 11] width 9 height 9
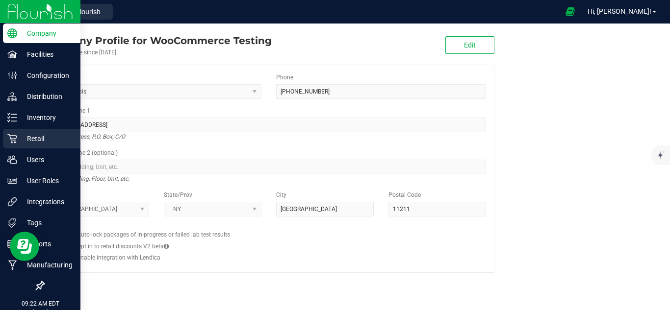
click at [44, 140] on p "Retail" at bounding box center [46, 139] width 59 height 12
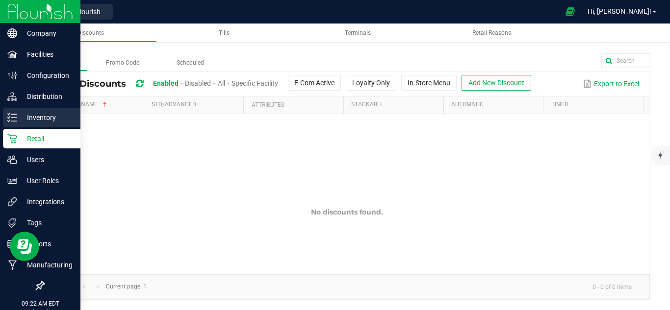
click at [41, 123] on p "Inventory" at bounding box center [46, 118] width 59 height 12
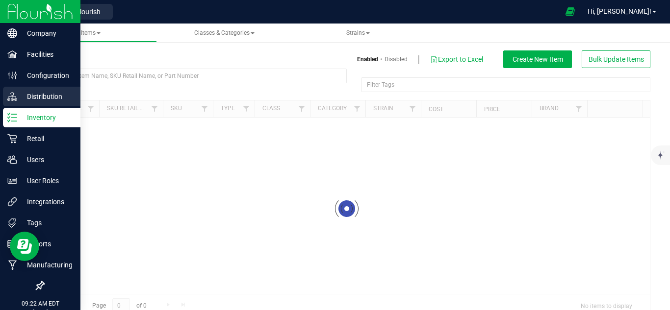
click at [44, 92] on p "Distribution" at bounding box center [46, 97] width 59 height 12
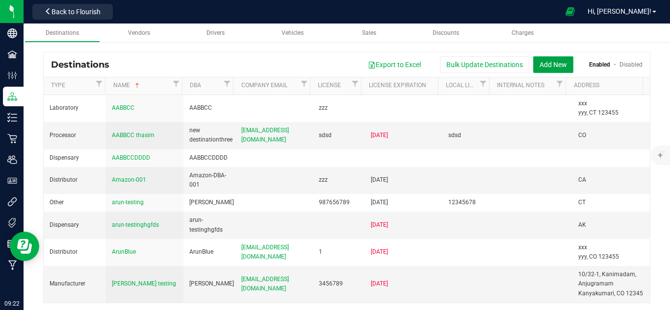
click at [540, 67] on button "Add New" at bounding box center [553, 64] width 40 height 17
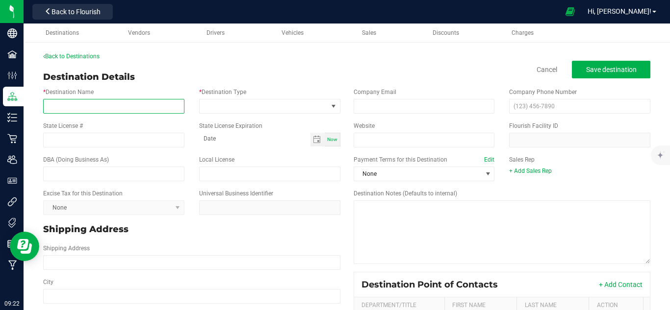
click at [120, 111] on input "* Destination Name" at bounding box center [113, 106] width 141 height 15
type input "TESTFLOURISH"
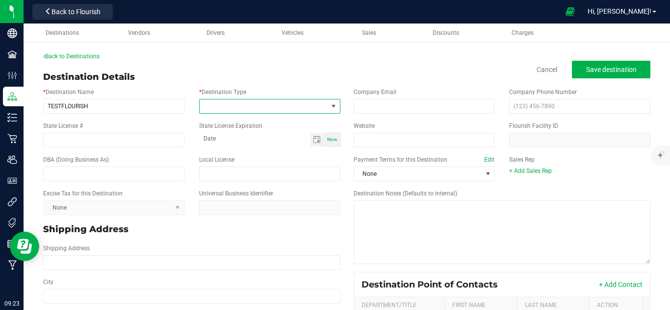
click at [223, 112] on span at bounding box center [264, 107] width 128 height 14
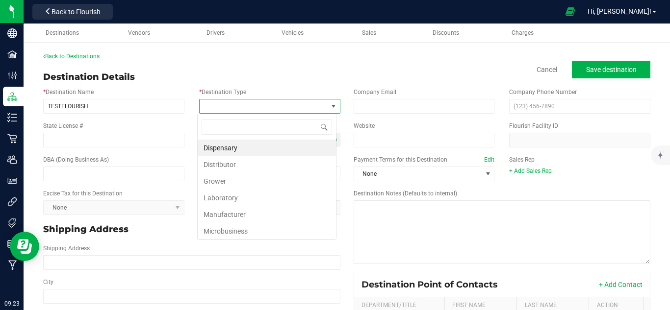
scroll to position [15, 139]
click at [226, 197] on li "Laboratory" at bounding box center [267, 198] width 138 height 17
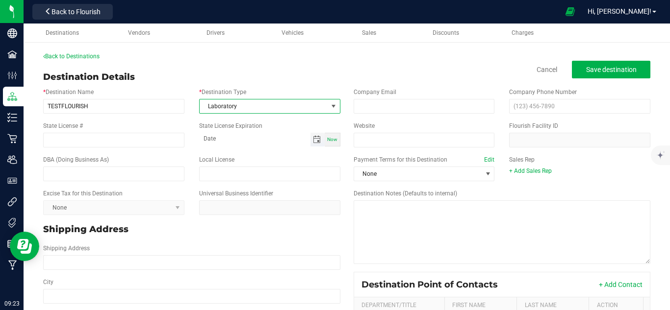
click at [313, 141] on span "Toggle calendar" at bounding box center [317, 140] width 8 height 8
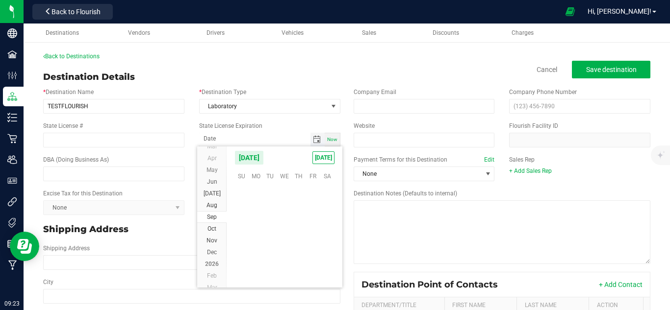
scroll to position [158978, 0]
click at [313, 239] on span "26" at bounding box center [313, 235] width 14 height 15
type input "[DATE]"
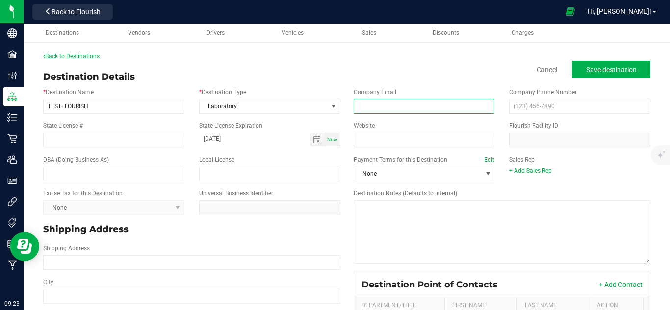
click at [361, 108] on input "email" at bounding box center [423, 106] width 141 height 15
type input "[EMAIL_ADDRESS][DOMAIN_NAME]"
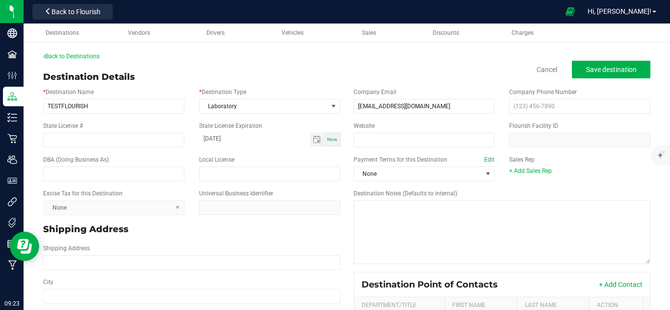
click at [422, 82] on div "Destination Details Cancel Save destination" at bounding box center [346, 77] width 607 height 13
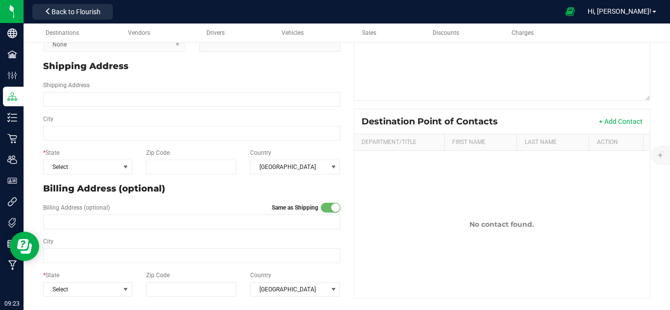
scroll to position [165, 0]
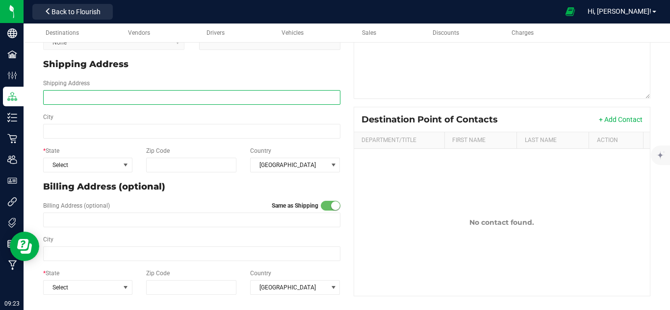
click at [210, 99] on input "Shipping Address" at bounding box center [191, 97] width 297 height 15
type input "[STREET_ADDRESS][PERSON_NAME]"
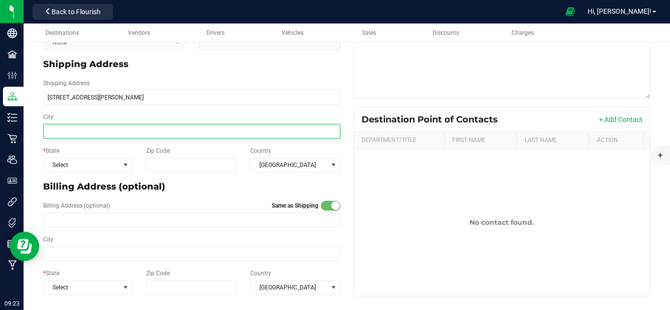
type input "[STREET_ADDRESS][PERSON_NAME]"
click at [124, 132] on input "City" at bounding box center [191, 131] width 297 height 15
type input "[GEOGRAPHIC_DATA]"
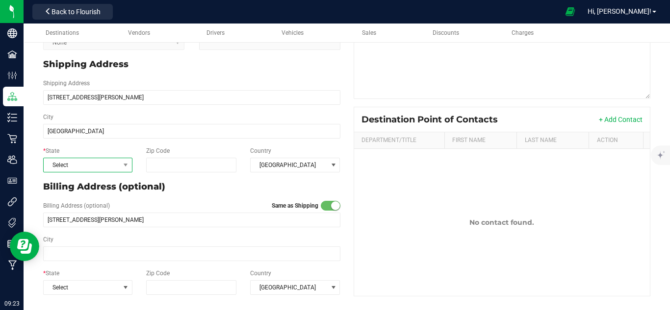
type input "[GEOGRAPHIC_DATA]"
click at [97, 159] on span "Select" at bounding box center [82, 165] width 76 height 14
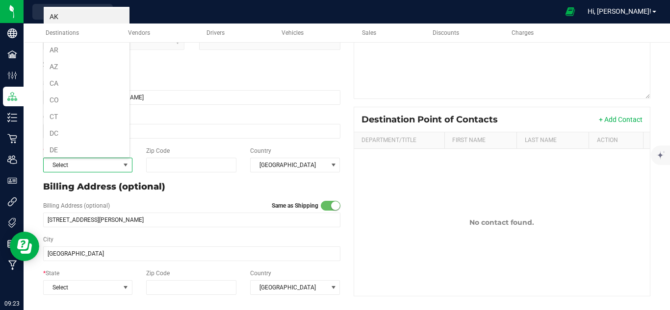
scroll to position [15, 87]
click at [104, 96] on li "CO" at bounding box center [87, 100] width 87 height 17
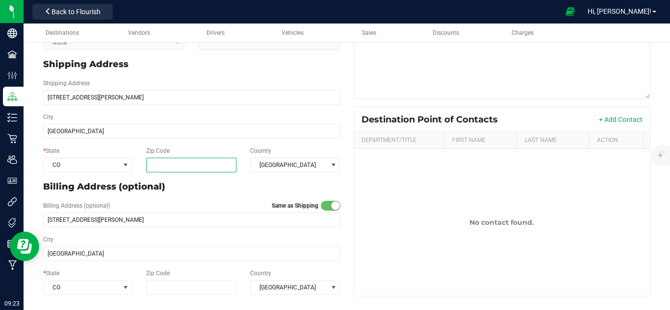
click at [205, 167] on input "Zip Code" at bounding box center [191, 165] width 90 height 15
type input "428426"
click at [219, 198] on div "Billing Address (optional) Same as Shipping [STREET_ADDRESS][PERSON_NAME]" at bounding box center [192, 215] width 312 height 34
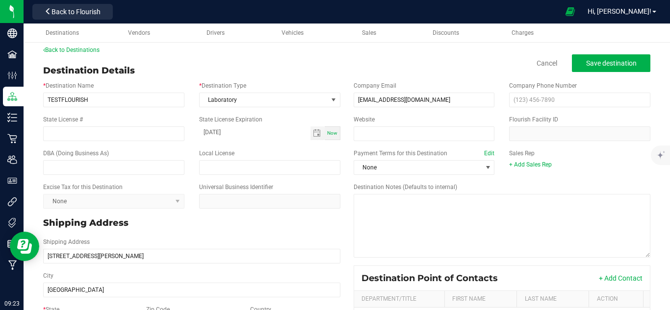
scroll to position [0, 0]
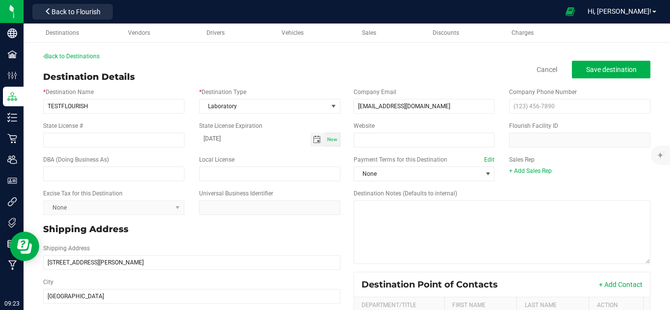
click at [314, 140] on span "Toggle calendar" at bounding box center [317, 140] width 8 height 8
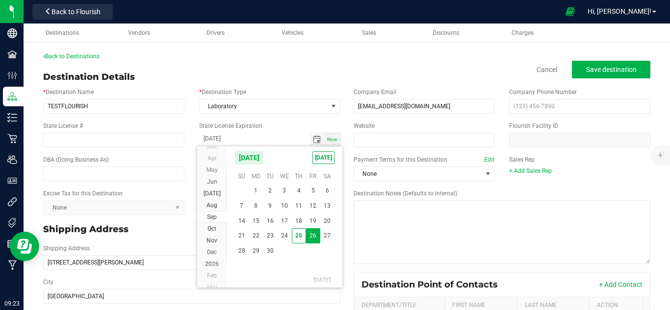
click at [316, 233] on span "26" at bounding box center [313, 235] width 14 height 15
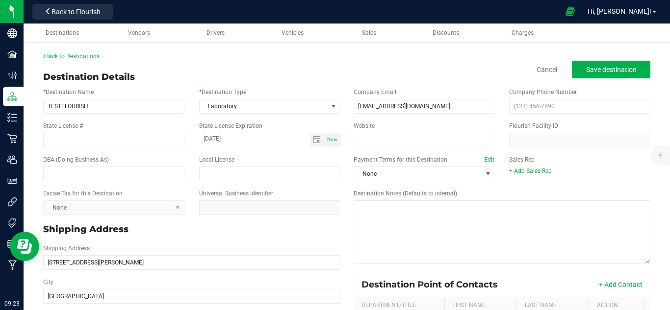
click at [619, 179] on div "Payment Terms for this Destination Edit None Sales Rep + Add Sales Rep" at bounding box center [502, 168] width 312 height 34
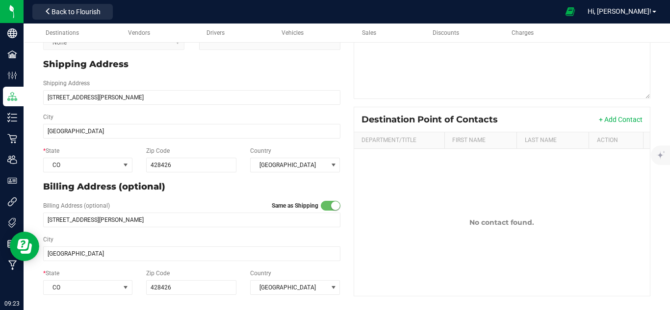
scroll to position [0, 0]
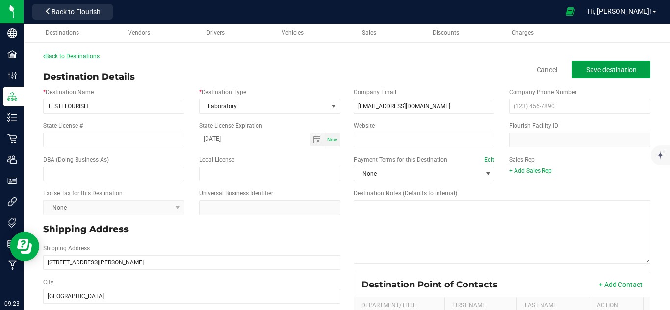
click at [608, 75] on button "Save destination" at bounding box center [611, 70] width 78 height 18
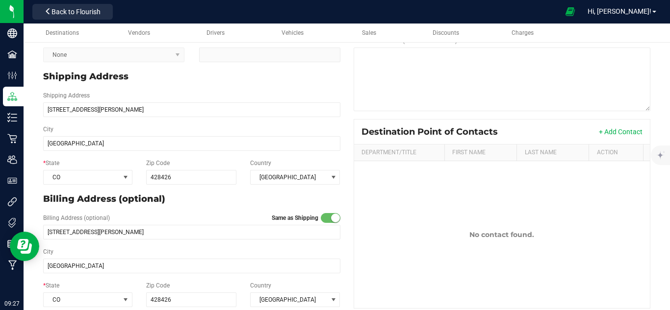
scroll to position [165, 0]
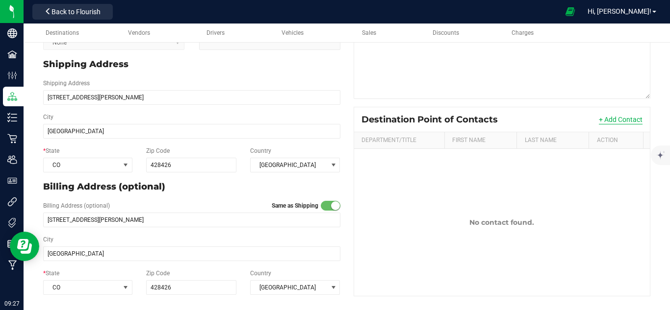
click at [619, 124] on button "+ Add Contact" at bounding box center [621, 120] width 44 height 10
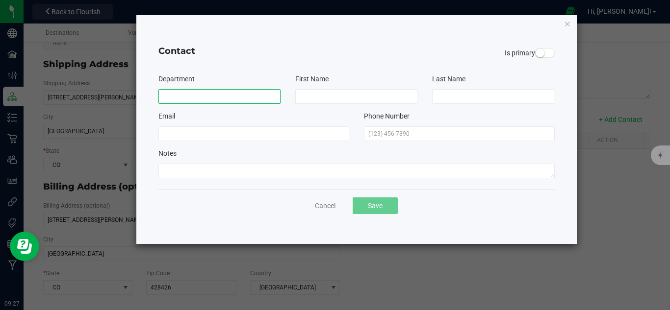
click at [247, 98] on input at bounding box center [219, 96] width 122 height 15
type input "C"
click at [247, 98] on input at bounding box center [219, 96] width 122 height 15
type input "Marketing"
click at [321, 86] on div "First Name" at bounding box center [356, 89] width 137 height 30
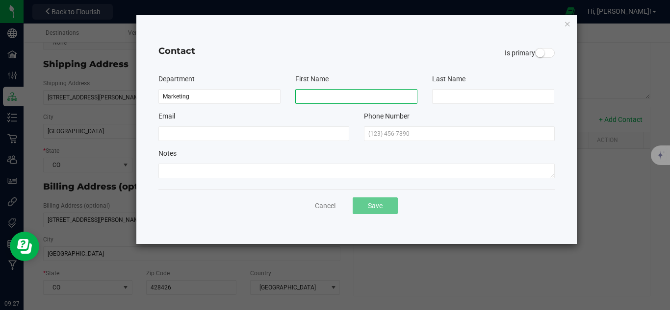
click at [319, 97] on input at bounding box center [356, 96] width 122 height 15
type input "[PERSON_NAME]"
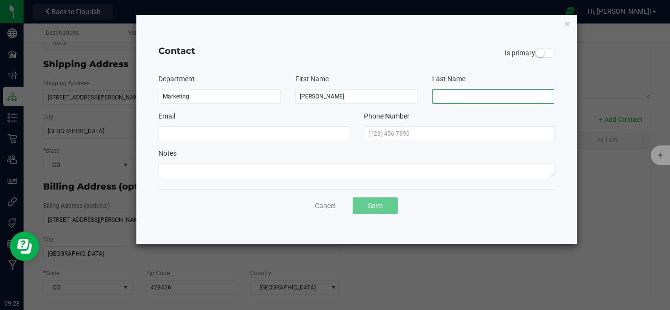
click at [446, 96] on input at bounding box center [493, 96] width 122 height 15
type input "s"
type input "S"
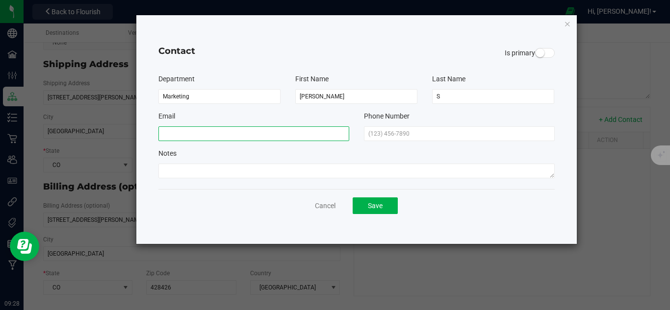
click at [342, 134] on input at bounding box center [253, 133] width 191 height 15
type input "[PERSON_NAME][EMAIL_ADDRESS][DOMAIN_NAME]"
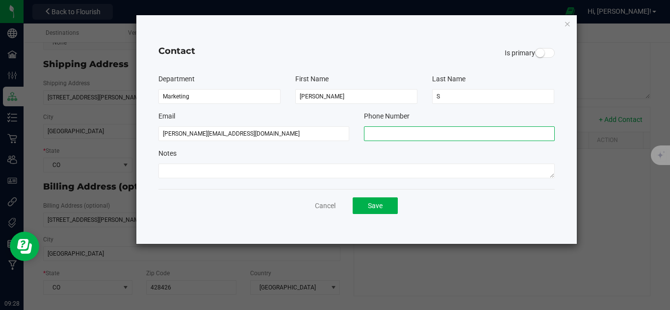
click at [406, 133] on input "text" at bounding box center [459, 133] width 191 height 15
type input "[PHONE_NUMBER]"
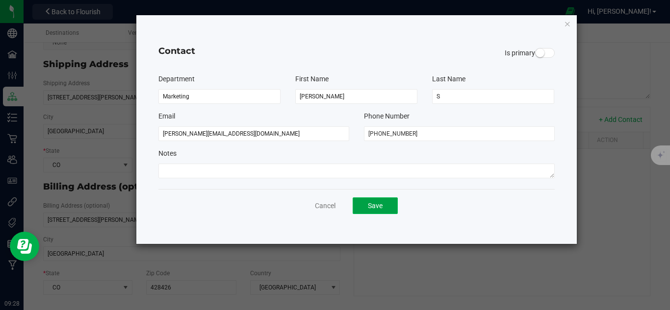
click at [388, 202] on button "Save" at bounding box center [374, 206] width 45 height 17
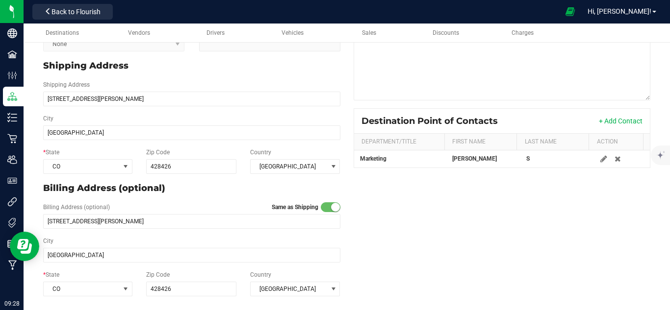
scroll to position [0, 0]
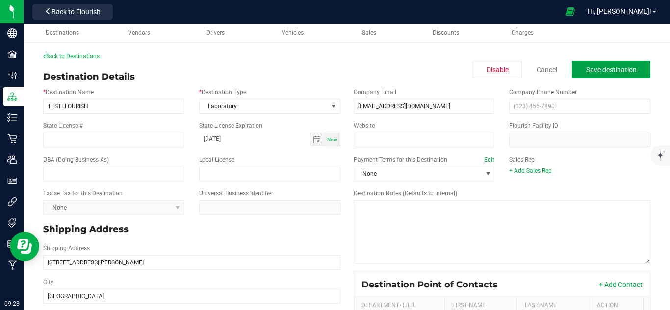
click at [602, 77] on button "Save destination" at bounding box center [611, 70] width 78 height 18
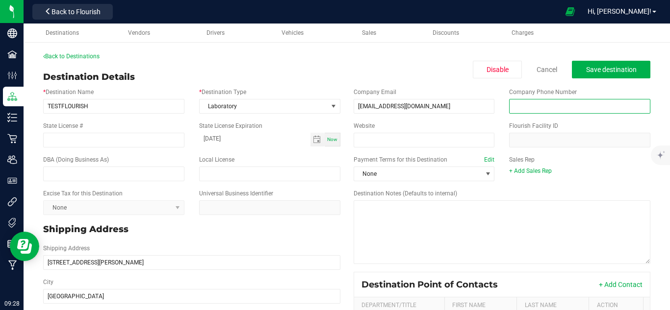
click at [528, 107] on input "text" at bounding box center [579, 106] width 141 height 15
type input "[PHONE_NUMBER]"
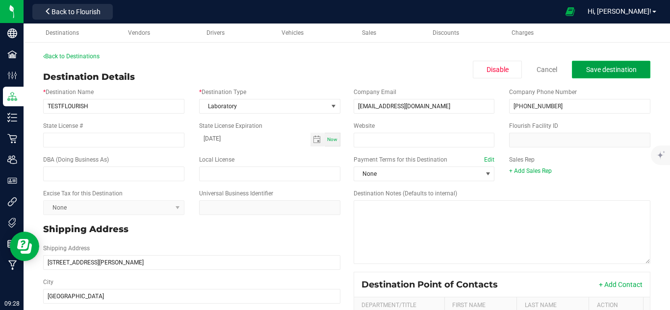
click at [608, 63] on button "Save destination" at bounding box center [611, 70] width 78 height 18
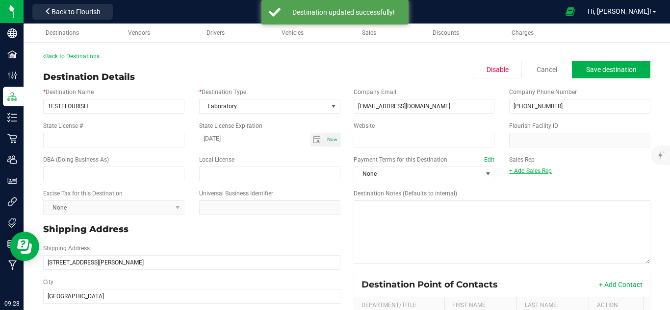
click at [538, 171] on link "+ Add Sales Rep" at bounding box center [530, 171] width 43 height 7
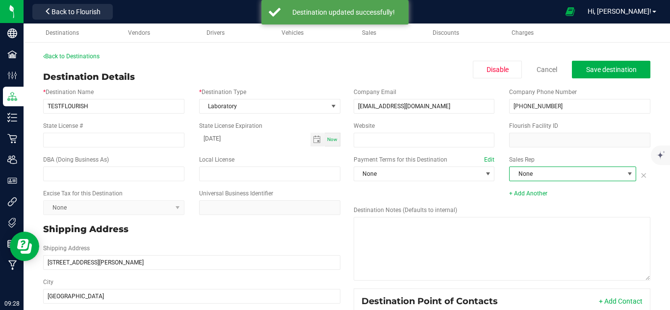
click at [537, 173] on span "None" at bounding box center [566, 174] width 114 height 14
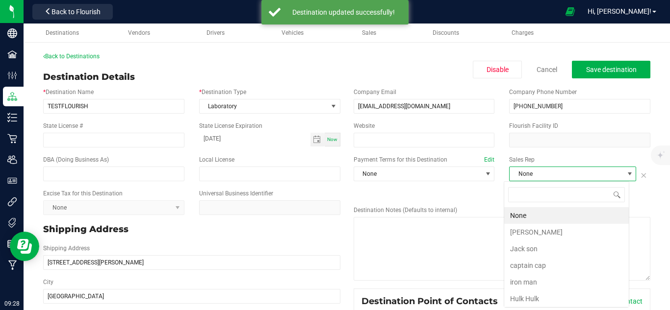
scroll to position [15, 125]
click at [529, 231] on li "[PERSON_NAME]" at bounding box center [566, 232] width 125 height 17
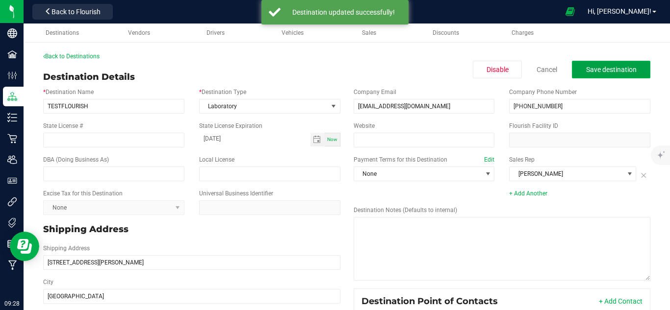
click at [597, 71] on span "Save destination" at bounding box center [611, 70] width 50 height 8
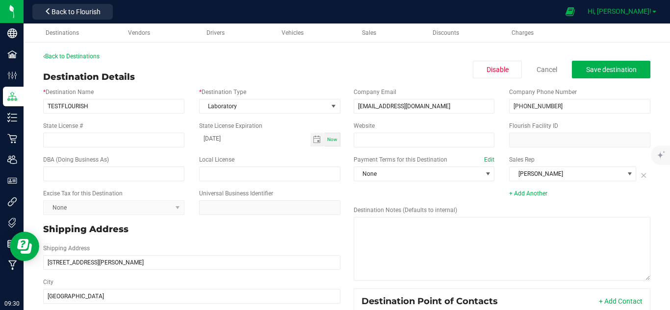
click at [650, 10] on span "Hi, [PERSON_NAME]!" at bounding box center [619, 11] width 64 height 8
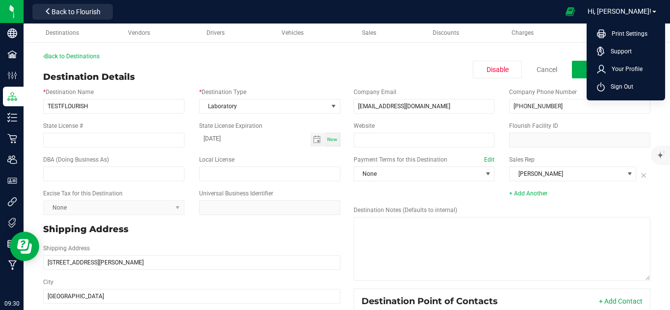
click at [521, 13] on div at bounding box center [338, 11] width 442 height 19
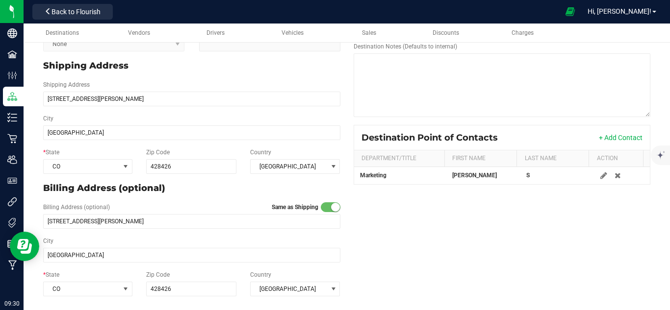
scroll to position [0, 0]
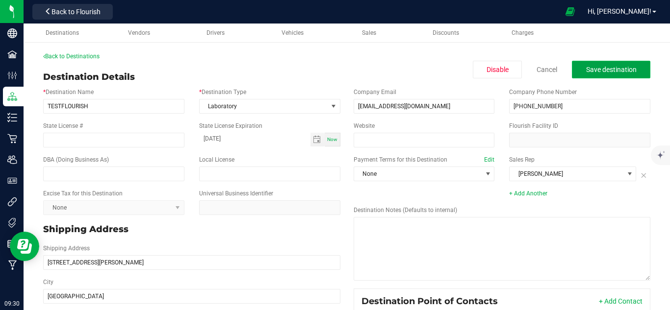
click at [609, 75] on button "Save destination" at bounding box center [611, 70] width 78 height 18
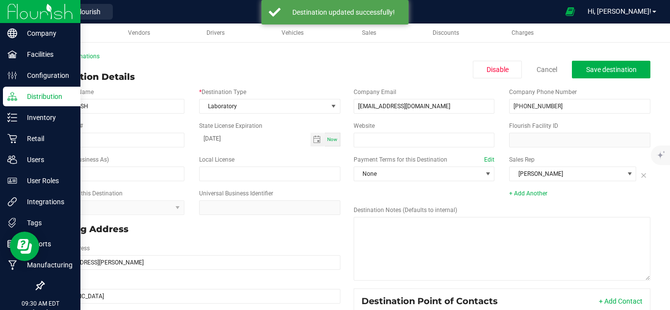
click at [17, 100] on p "Distribution" at bounding box center [46, 97] width 59 height 12
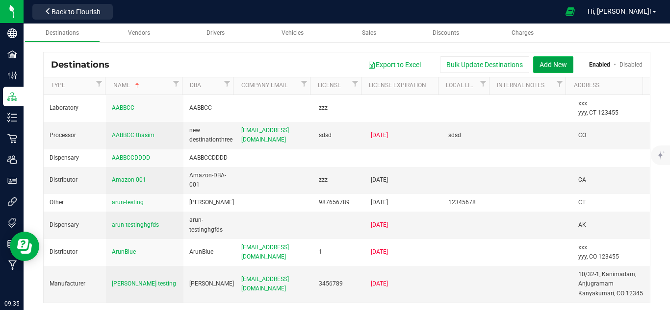
click at [536, 64] on button "Add New" at bounding box center [553, 64] width 40 height 17
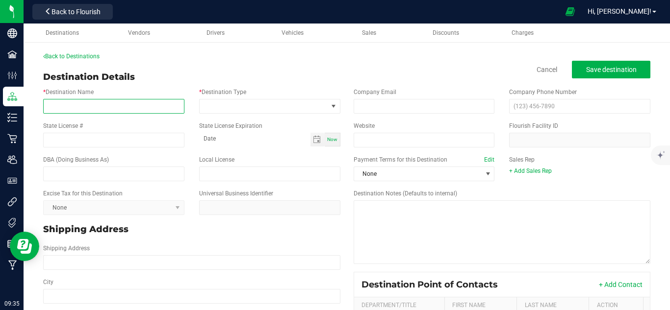
click at [160, 103] on input "* Destination Name" at bounding box center [113, 106] width 141 height 15
type input "Dark room"
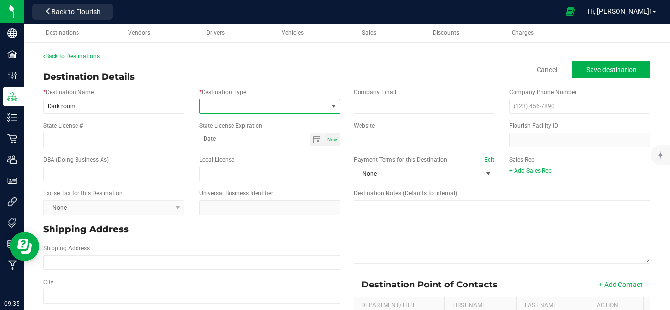
click at [215, 110] on span at bounding box center [264, 107] width 128 height 14
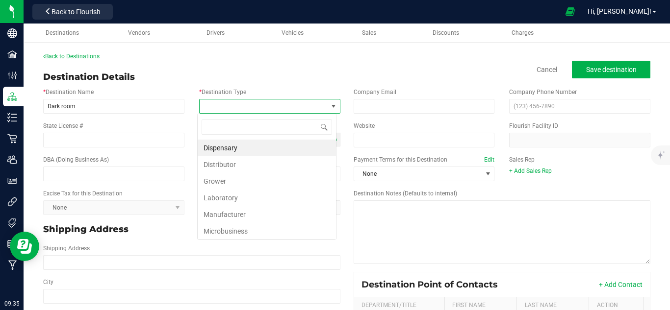
scroll to position [15, 139]
click at [241, 196] on li "Laboratory" at bounding box center [267, 198] width 138 height 17
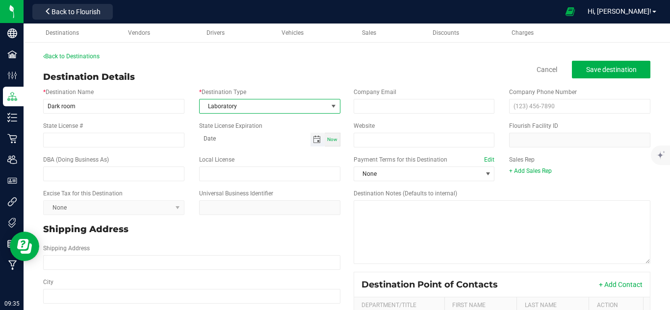
click at [313, 141] on span "Toggle calendar" at bounding box center [317, 140] width 8 height 8
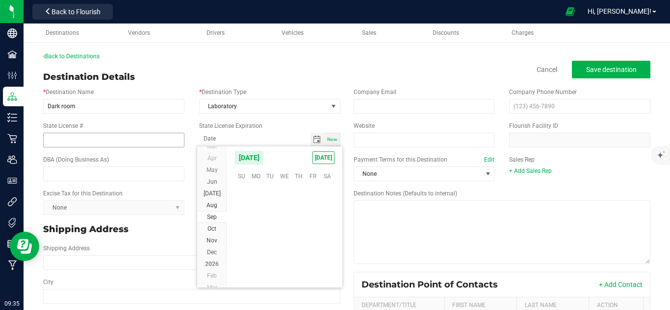
scroll to position [158978, 0]
click at [264, 157] on span "[DATE]" at bounding box center [248, 157] width 29 height 15
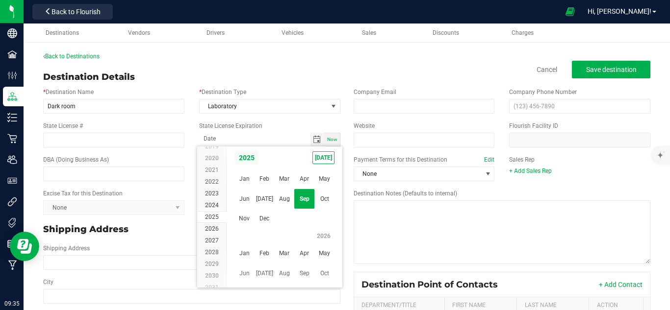
click at [245, 159] on span "2025" at bounding box center [246, 157] width 25 height 15
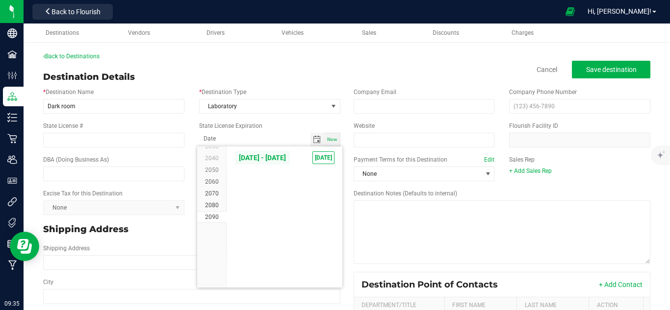
scroll to position [656, 0]
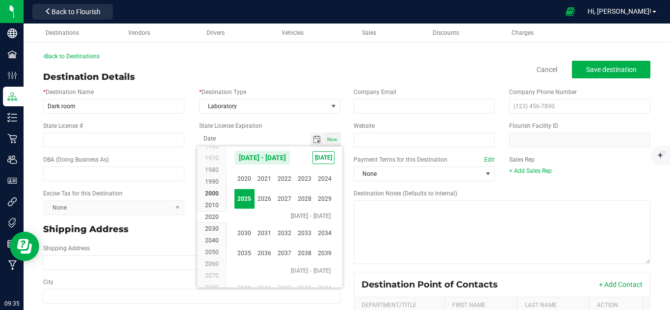
click at [327, 72] on div "Destination Details Cancel Save destination" at bounding box center [346, 77] width 607 height 13
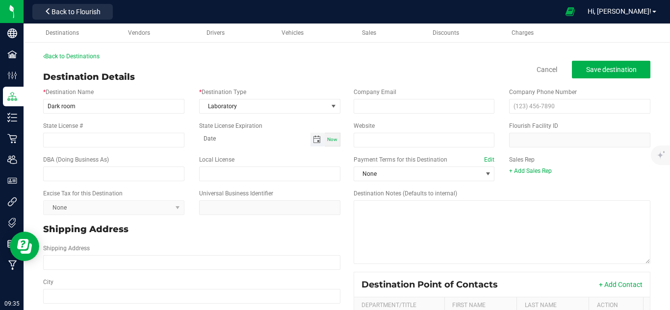
click at [314, 141] on span "Toggle calendar" at bounding box center [317, 140] width 8 height 8
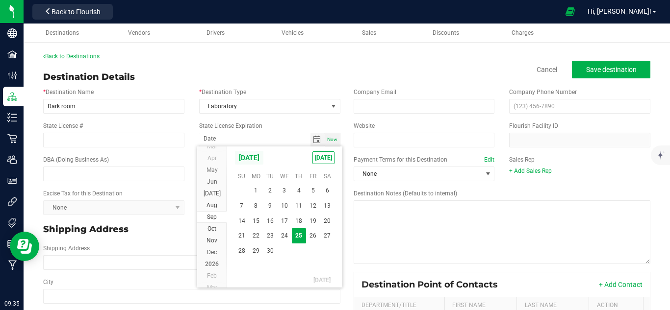
click at [264, 154] on span "[DATE]" at bounding box center [248, 157] width 29 height 15
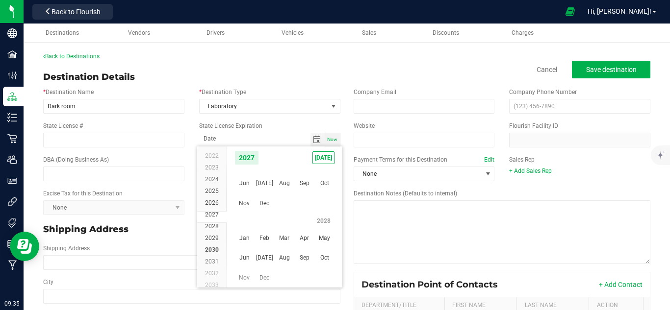
scroll to position [0, 0]
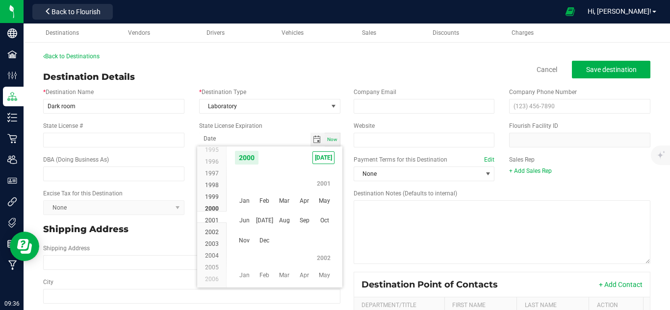
click at [206, 185] on span "1998" at bounding box center [212, 185] width 14 height 7
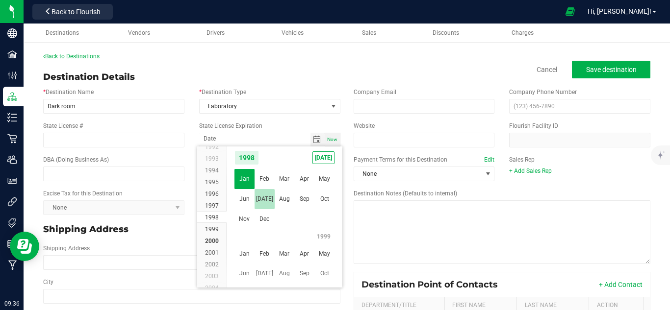
click at [254, 200] on span "[DATE]" at bounding box center [264, 199] width 20 height 20
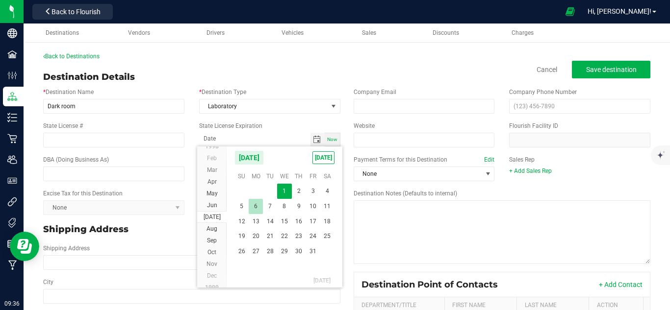
click at [262, 209] on span "6" at bounding box center [256, 206] width 14 height 15
type input "[DATE]"
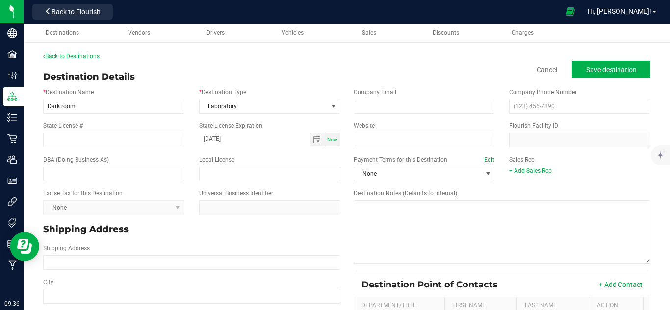
click at [346, 84] on div "Company Email Company Phone Number" at bounding box center [502, 101] width 312 height 34
click at [397, 109] on input "email" at bounding box center [423, 106] width 141 height 15
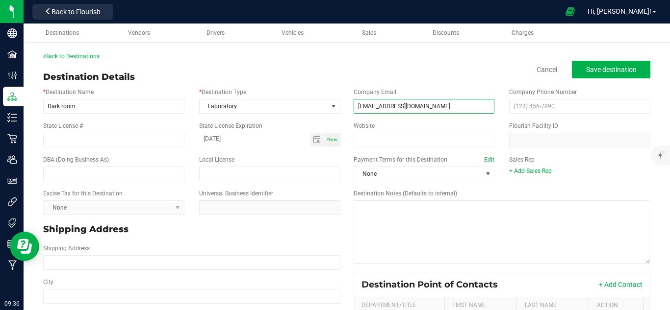
type input "[EMAIL_ADDRESS][DOMAIN_NAME]"
click at [448, 90] on div "Company Email [EMAIL_ADDRESS][DOMAIN_NAME]" at bounding box center [424, 101] width 156 height 26
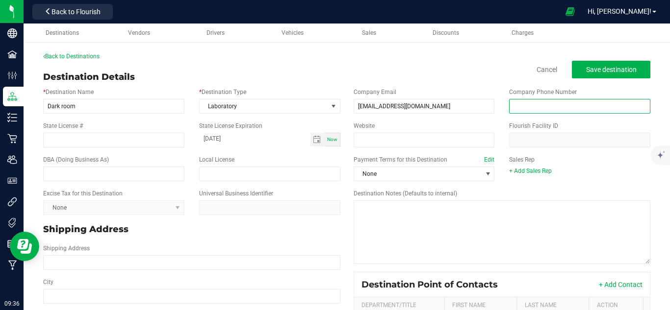
click at [517, 101] on input "text" at bounding box center [579, 106] width 141 height 15
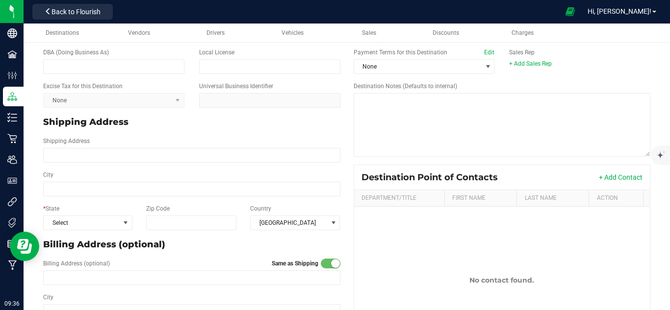
type input "[PHONE_NUMBER]"
click at [178, 164] on div "Shipping Address" at bounding box center [192, 150] width 312 height 34
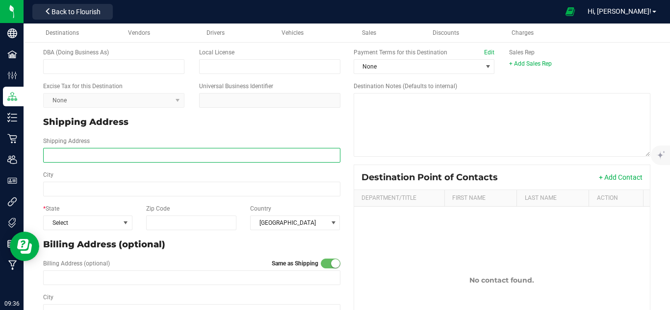
click at [182, 160] on input "Shipping Address" at bounding box center [191, 155] width 297 height 15
type input "657, htksrghghdw"
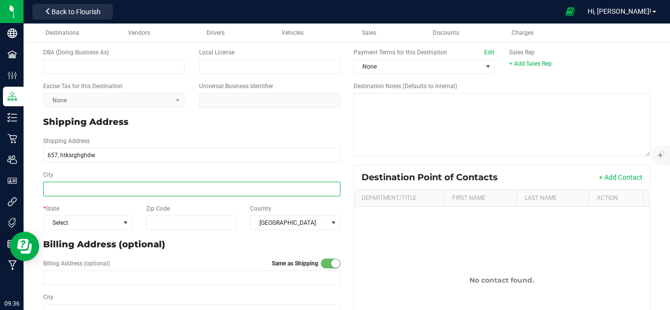
type input "657, htksrghghdw"
click at [117, 189] on input "City" at bounding box center [191, 189] width 297 height 15
type input "Elko"
click at [91, 224] on span "Select" at bounding box center [82, 223] width 76 height 14
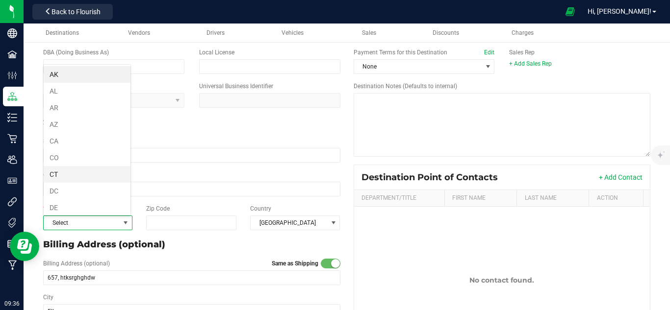
click at [90, 178] on li "CT" at bounding box center [87, 174] width 87 height 17
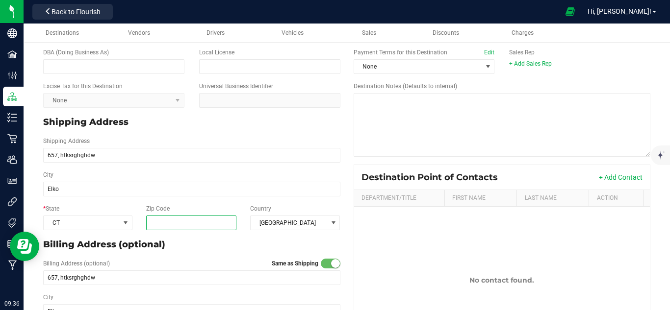
click at [170, 219] on input "Zip Code" at bounding box center [191, 223] width 90 height 15
type input "89134"
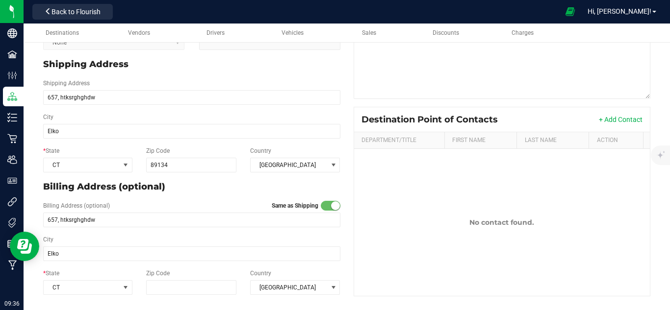
type input "89134"
click at [332, 180] on p "Billing Address (optional)" at bounding box center [191, 186] width 297 height 13
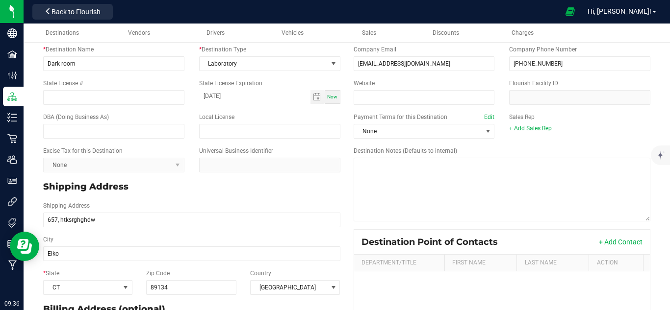
click at [514, 122] on div "Sales Rep + Add Sales Rep" at bounding box center [579, 123] width 156 height 20
click at [515, 129] on link "+ Add Sales Rep" at bounding box center [530, 128] width 43 height 7
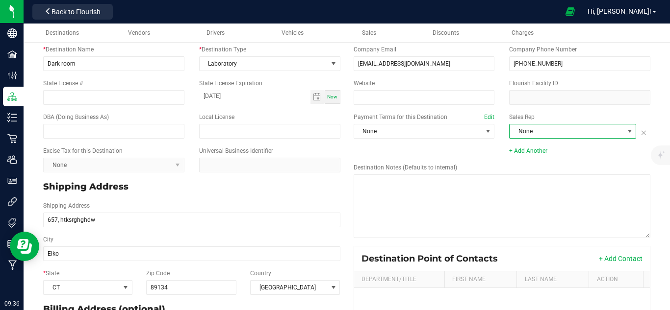
click at [516, 131] on span "None" at bounding box center [566, 132] width 114 height 14
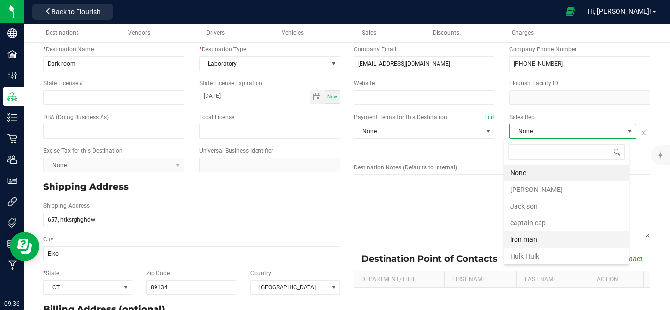
click at [529, 241] on li "iron man" at bounding box center [566, 239] width 125 height 17
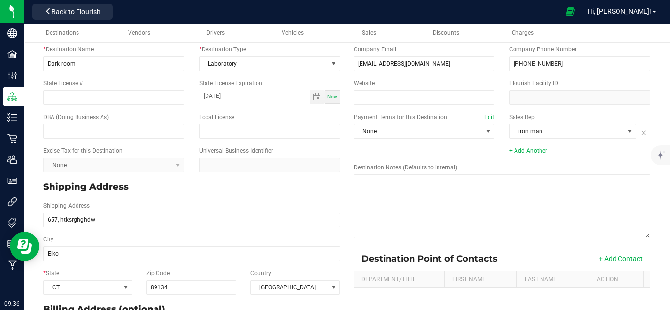
click at [572, 163] on div "Destination Notes (Defaults to internal)" at bounding box center [502, 200] width 312 height 75
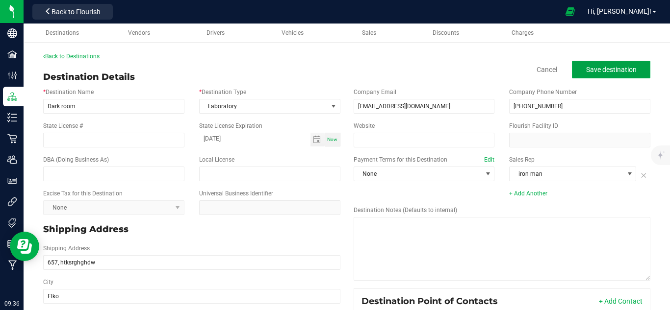
click at [588, 68] on span "Save destination" at bounding box center [611, 70] width 50 height 8
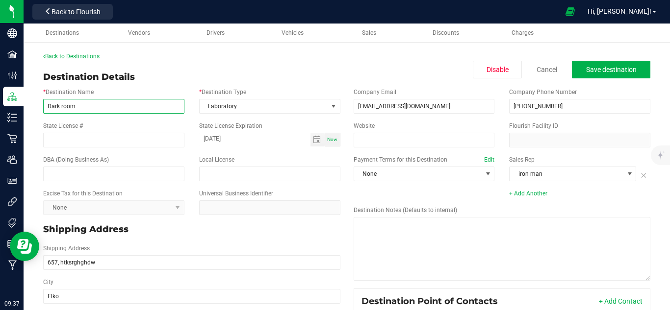
click at [134, 108] on input "Dark room" at bounding box center [113, 106] width 141 height 15
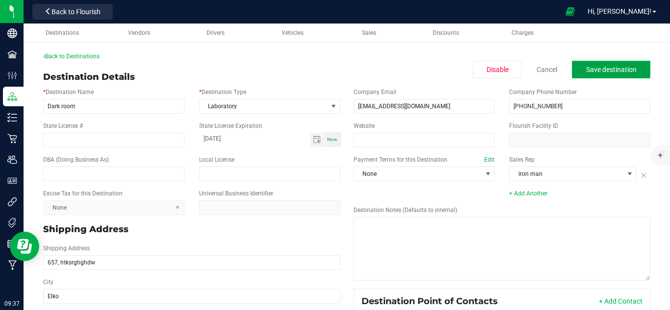
click at [586, 67] on span "Save destination" at bounding box center [611, 70] width 50 height 8
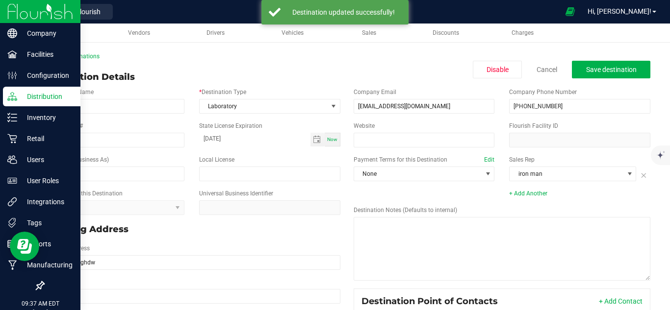
click at [12, 98] on icon at bounding box center [12, 97] width 10 height 10
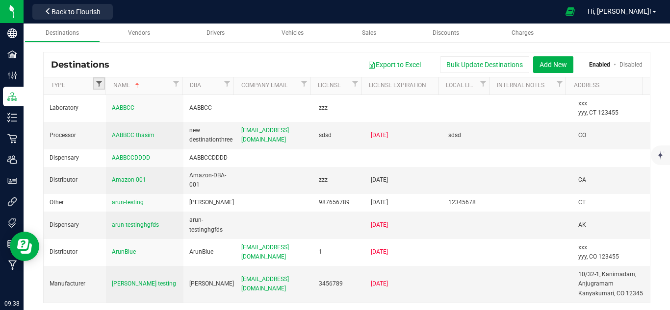
click at [100, 82] on span "Filter" at bounding box center [99, 84] width 8 height 8
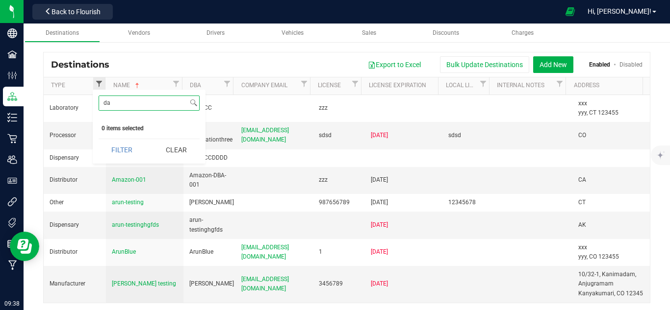
type input "d"
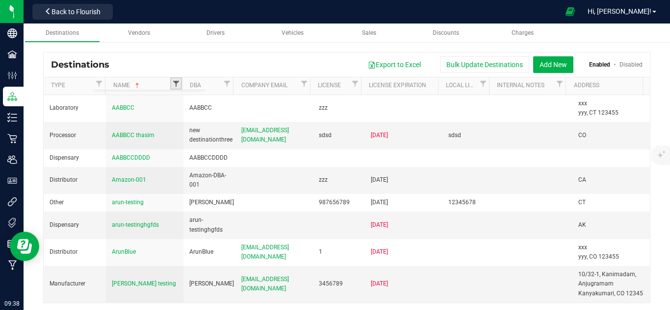
click at [176, 80] on span "Filter" at bounding box center [176, 84] width 8 height 8
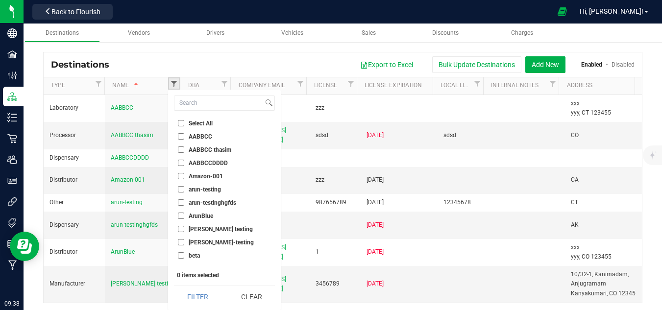
click at [176, 79] on link "Filter" at bounding box center [174, 83] width 12 height 12
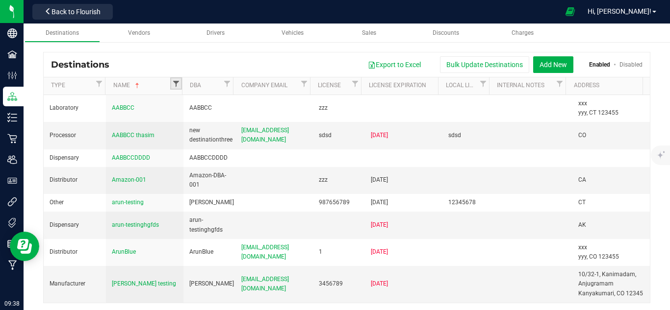
click at [176, 80] on span "Filter" at bounding box center [176, 84] width 8 height 8
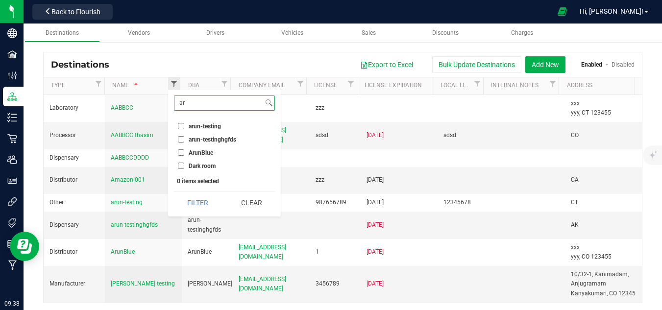
type input "a"
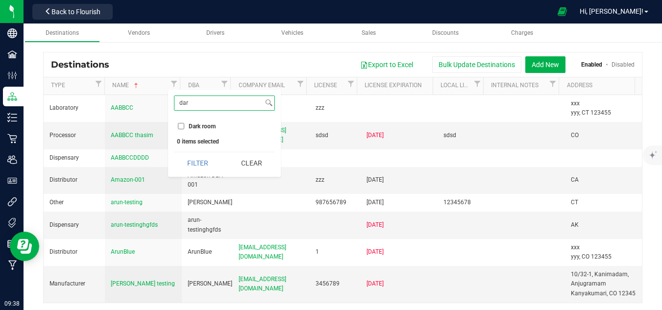
type input "dar"
click at [180, 126] on input "Dark room" at bounding box center [181, 126] width 6 height 6
click at [238, 158] on button "Clear" at bounding box center [251, 163] width 47 height 22
checkbox input "false"
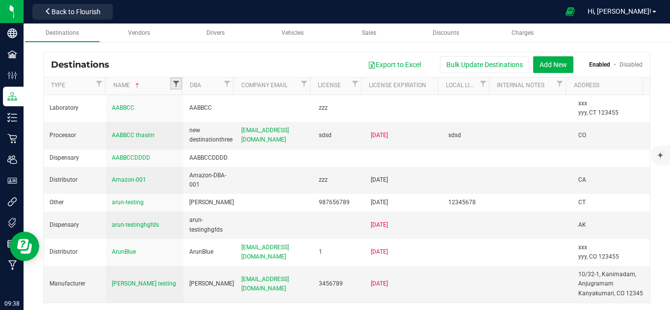
click at [173, 80] on span "Filter" at bounding box center [176, 84] width 8 height 8
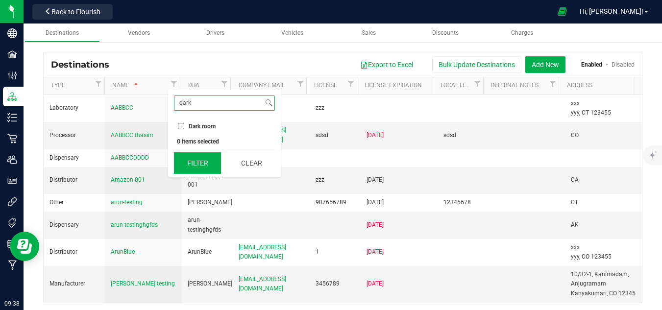
type input "dark"
click at [191, 160] on button "Filter" at bounding box center [197, 163] width 47 height 22
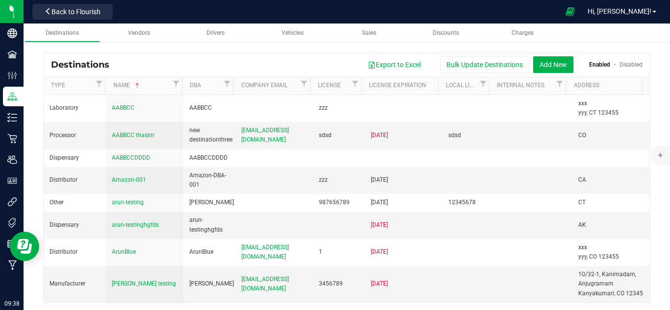
click at [179, 82] on div at bounding box center [180, 86] width 4 height 18
click at [176, 82] on span "Filter" at bounding box center [176, 84] width 8 height 8
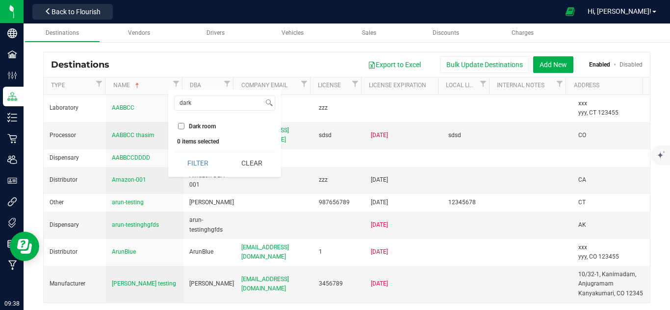
click at [182, 125] on input "Dark room" at bounding box center [181, 126] width 6 height 6
click at [204, 160] on button "Filter" at bounding box center [197, 163] width 47 height 22
checkbox input "true"
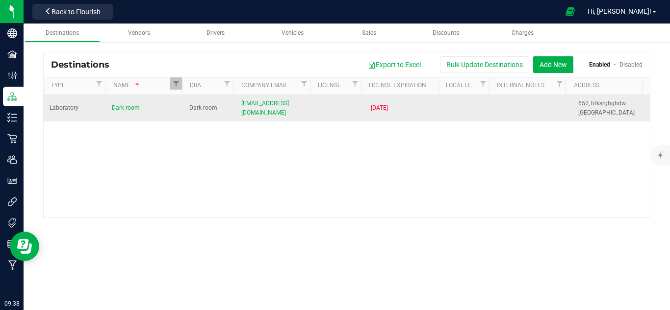
drag, startPoint x: 399, startPoint y: 107, endPoint x: 364, endPoint y: 106, distance: 34.8
click at [365, 106] on td "[DATE]" at bounding box center [403, 108] width 77 height 26
click at [352, 112] on td at bounding box center [339, 108] width 52 height 26
click at [114, 105] on span "Dark room" at bounding box center [126, 107] width 28 height 7
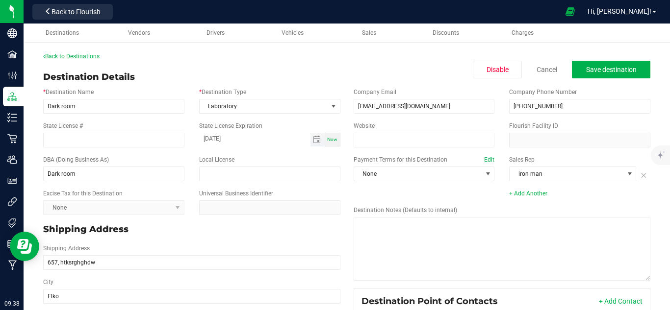
click at [313, 145] on span "Toggle calendar" at bounding box center [317, 140] width 14 height 14
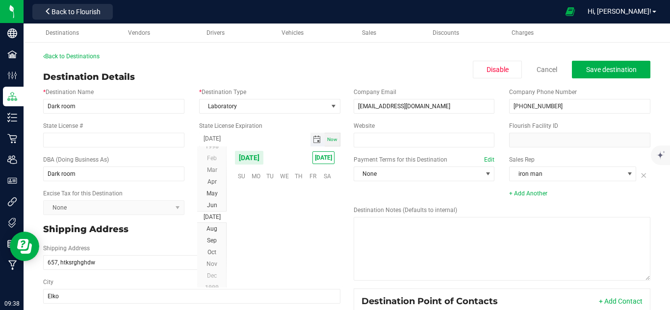
scroll to position [124610, 0]
click at [329, 140] on span "Now" at bounding box center [332, 139] width 10 height 5
type input "[DATE]"
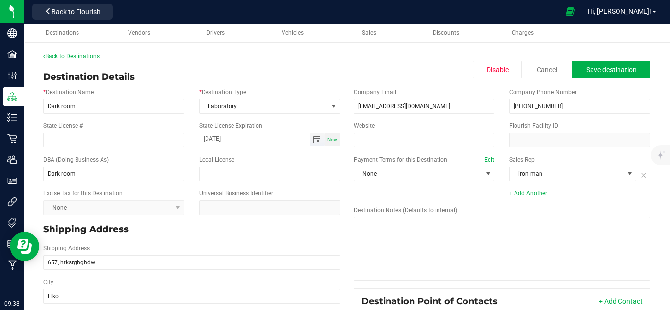
click at [314, 141] on span "Toggle calendar" at bounding box center [317, 140] width 8 height 8
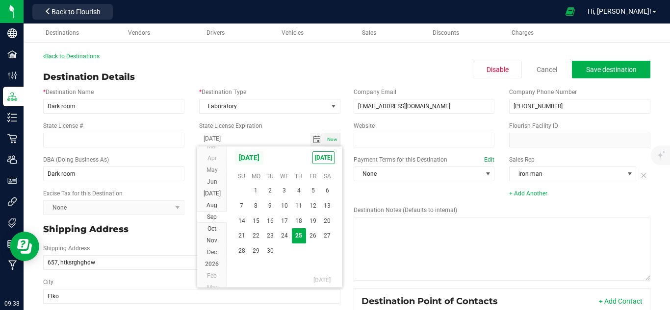
click at [264, 158] on span "[DATE]" at bounding box center [248, 157] width 29 height 15
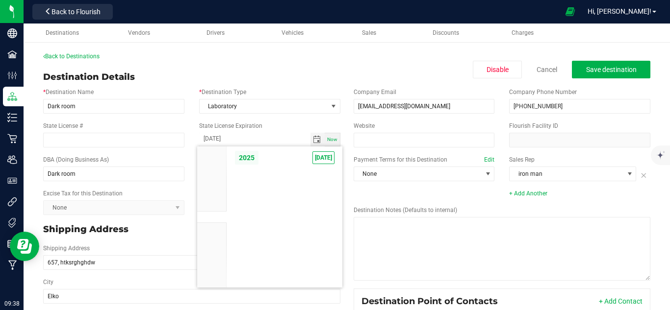
scroll to position [9338, 0]
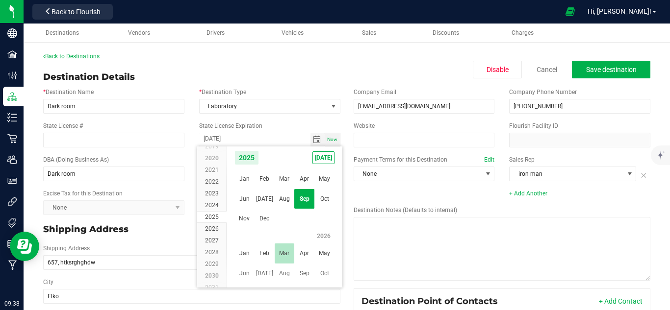
click at [292, 254] on span "Mar" at bounding box center [285, 254] width 20 height 20
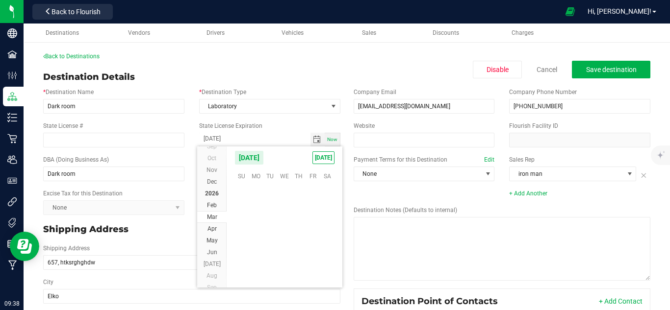
scroll to position [159610, 0]
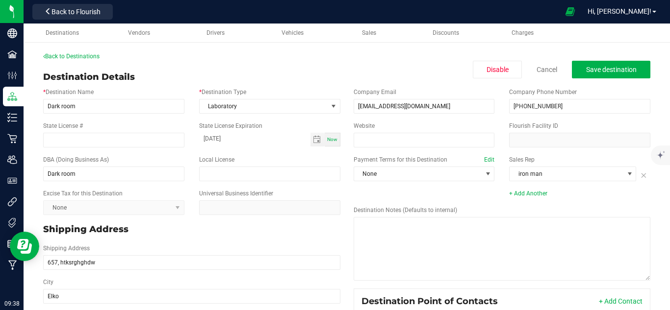
click at [375, 202] on div "Destination Notes (Defaults to internal)" at bounding box center [502, 243] width 312 height 83
click at [589, 62] on button "Save destination" at bounding box center [611, 70] width 78 height 18
click at [121, 105] on input "Dark room" at bounding box center [113, 106] width 141 height 15
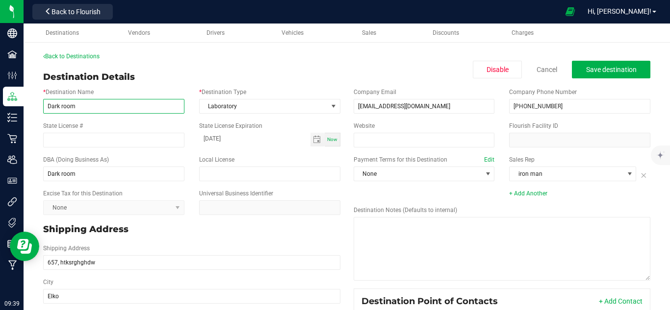
click at [121, 105] on input "Dark room" at bounding box center [113, 106] width 141 height 15
click at [540, 70] on link "Cancel" at bounding box center [546, 70] width 21 height 10
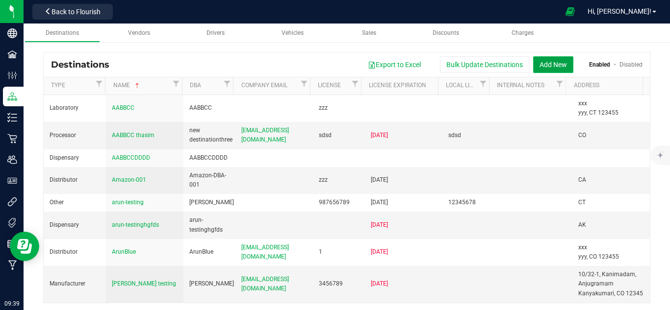
click at [554, 61] on button "Add New" at bounding box center [553, 64] width 40 height 17
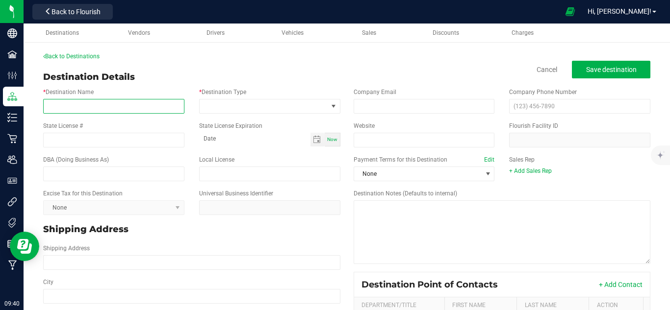
click at [94, 108] on input "* Destination Name" at bounding box center [113, 106] width 141 height 15
type input "P"
click at [51, 109] on input "Red [PERSON_NAME]" at bounding box center [113, 106] width 141 height 15
type input "Blue [PERSON_NAME]"
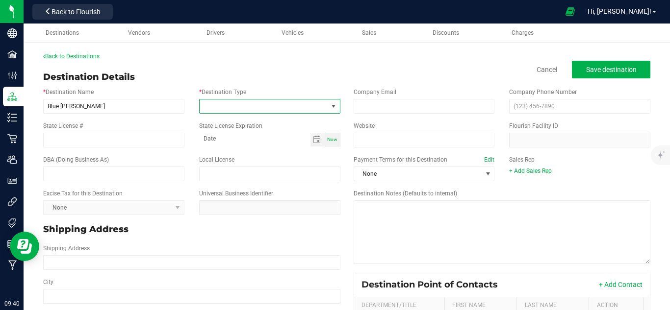
click at [224, 108] on span at bounding box center [264, 107] width 128 height 14
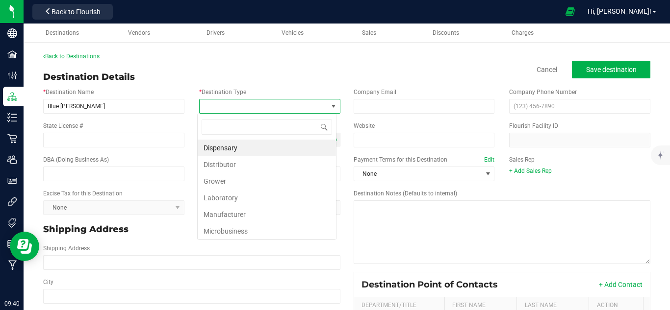
scroll to position [15, 139]
click at [239, 197] on li "Laboratory" at bounding box center [267, 198] width 138 height 17
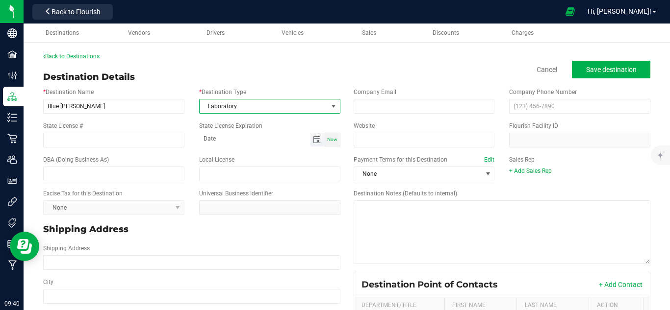
click at [315, 140] on span "Toggle calendar" at bounding box center [317, 140] width 8 height 8
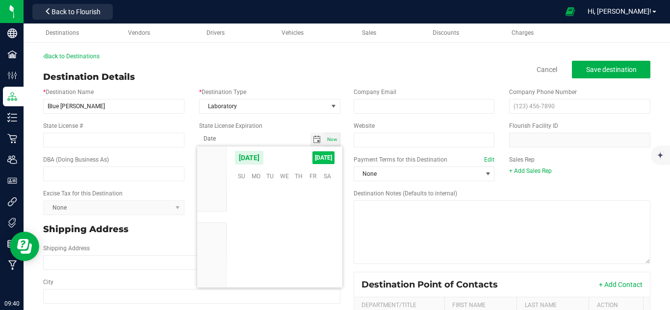
scroll to position [158978, 0]
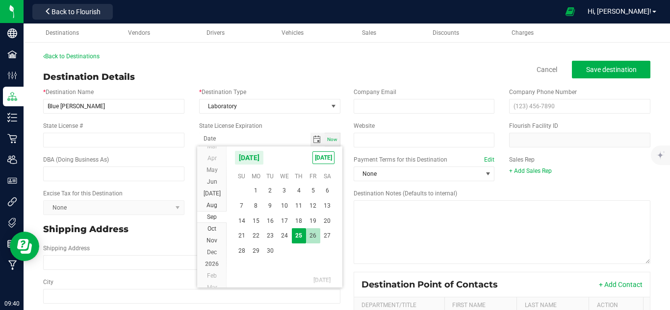
click at [315, 235] on span "26" at bounding box center [313, 235] width 14 height 15
type input "[DATE]"
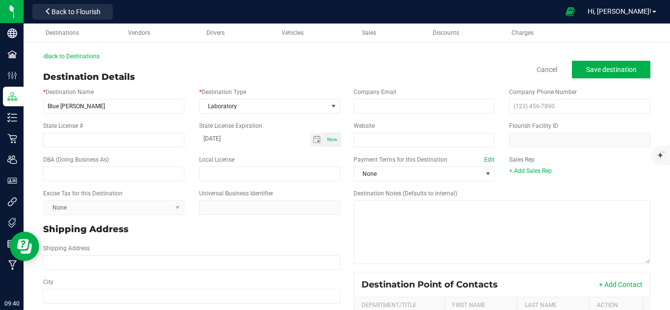
click at [273, 160] on div "Local License" at bounding box center [270, 168] width 156 height 26
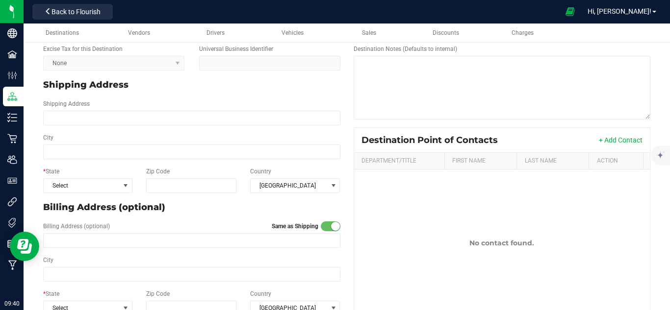
scroll to position [145, 0]
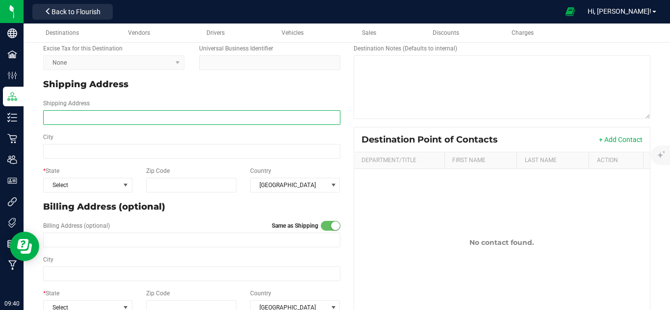
click at [132, 120] on input "Shipping Address" at bounding box center [191, 117] width 297 height 15
type input "657, htksrghgh"
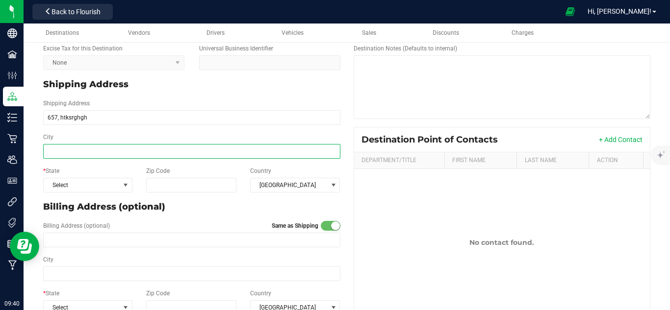
type input "657, htksrghgh"
click at [70, 151] on input "City" at bounding box center [191, 151] width 297 height 15
type input "rertfds"
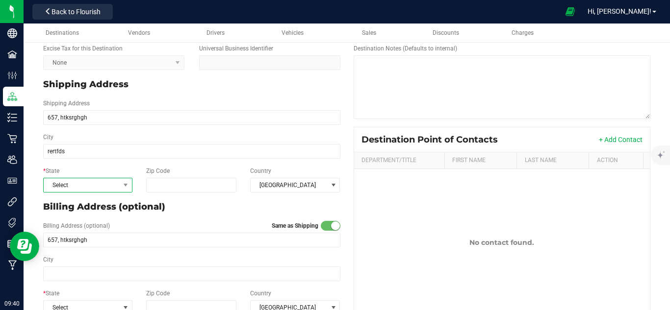
type input "rertfds"
click at [90, 184] on span "Select" at bounding box center [82, 185] width 76 height 14
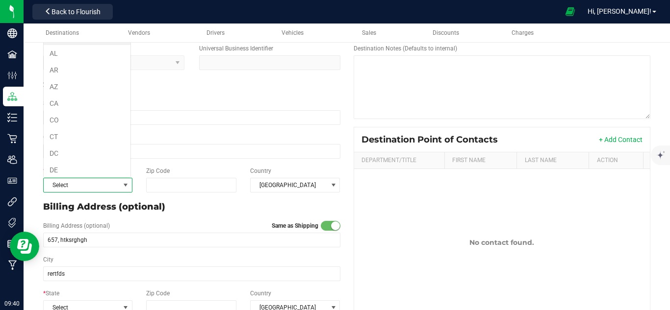
scroll to position [15, 87]
click at [91, 150] on li "DC" at bounding box center [87, 153] width 87 height 17
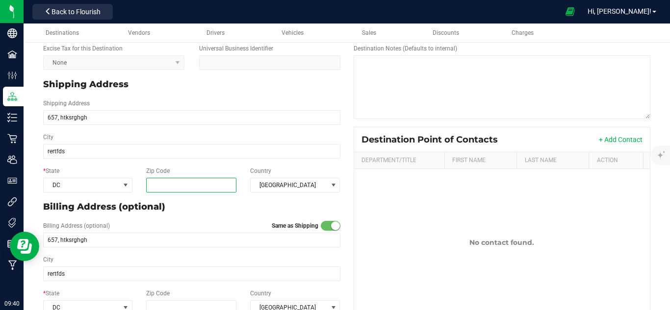
click at [159, 187] on input "Zip Code" at bounding box center [191, 185] width 90 height 15
type input "238590"
click at [198, 210] on p "Billing Address (optional)" at bounding box center [191, 206] width 297 height 13
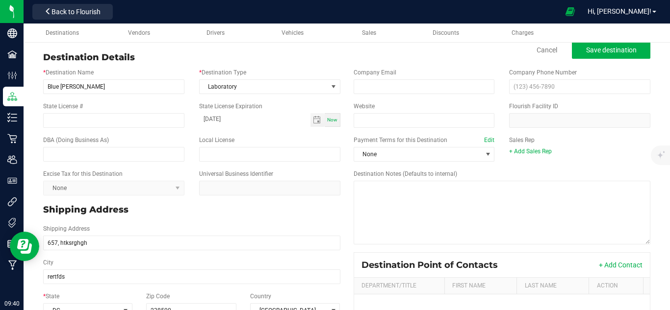
scroll to position [0, 0]
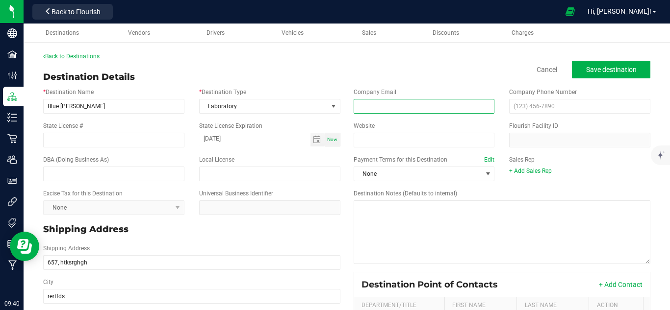
click at [457, 102] on input "email" at bounding box center [423, 106] width 141 height 15
type input "[EMAIL_ADDRESS][DOMAIN_NAME]"
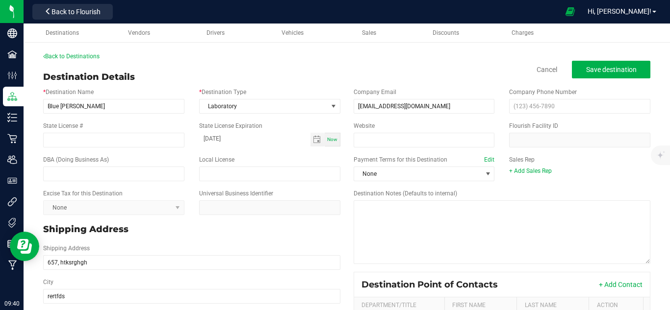
click at [483, 77] on div "Destination Details Cancel Save destination" at bounding box center [346, 77] width 607 height 13
click at [512, 108] on input "text" at bounding box center [579, 106] width 141 height 15
type input "[PHONE_NUMBER]"
click at [466, 124] on div "Website" at bounding box center [424, 135] width 156 height 26
click at [587, 76] on button "Save destination" at bounding box center [611, 70] width 78 height 18
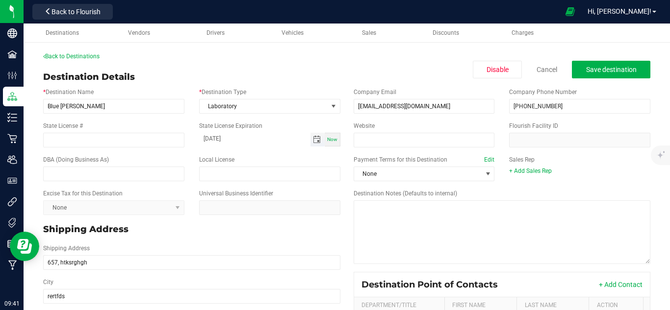
click at [313, 139] on span "Toggle calendar" at bounding box center [317, 140] width 8 height 8
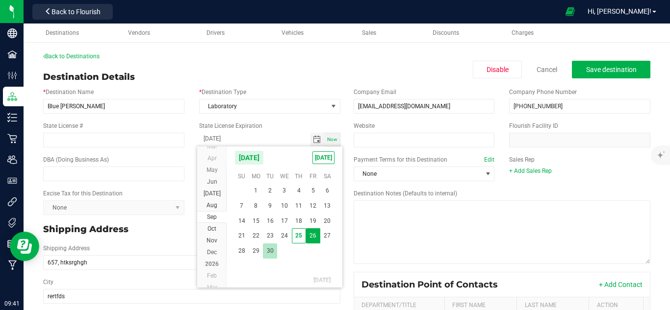
click at [271, 252] on span "30" at bounding box center [270, 251] width 14 height 15
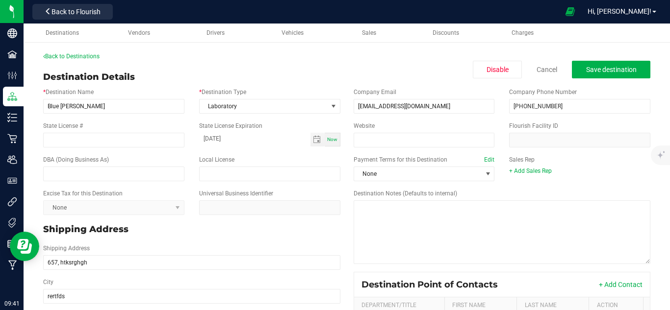
click at [367, 81] on div "Destination Details Disable Cancel Save destination" at bounding box center [346, 77] width 607 height 13
click at [607, 71] on span "Save destination" at bounding box center [611, 70] width 50 height 8
click at [315, 142] on span "Toggle calendar" at bounding box center [317, 140] width 8 height 8
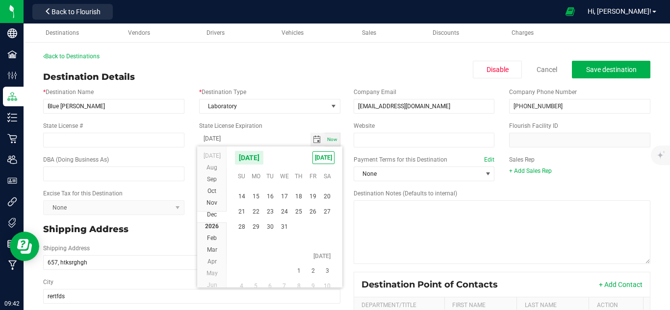
scroll to position [17780, 0]
click at [307, 261] on span "2" at bounding box center [313, 261] width 14 height 15
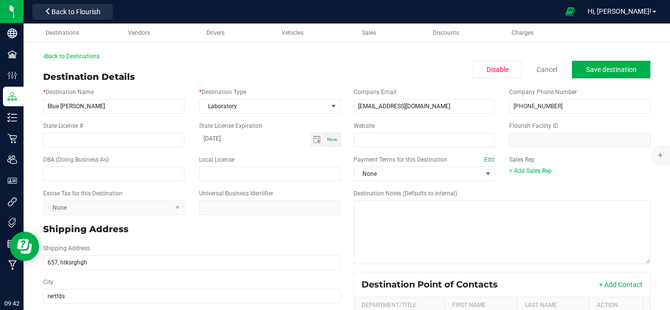
click at [382, 72] on div "Destination Details Disable Cancel Save destination" at bounding box center [346, 77] width 607 height 13
click at [595, 73] on span "Save destination" at bounding box center [611, 70] width 50 height 8
click at [314, 138] on span "Toggle calendar" at bounding box center [317, 140] width 8 height 8
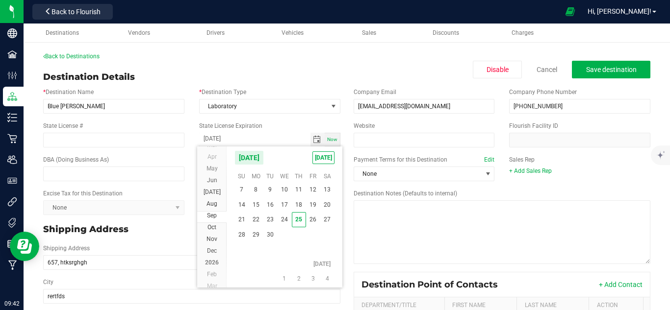
scroll to position [158994, 0]
click at [300, 205] on span "18" at bounding box center [299, 205] width 14 height 15
type input "[DATE]"
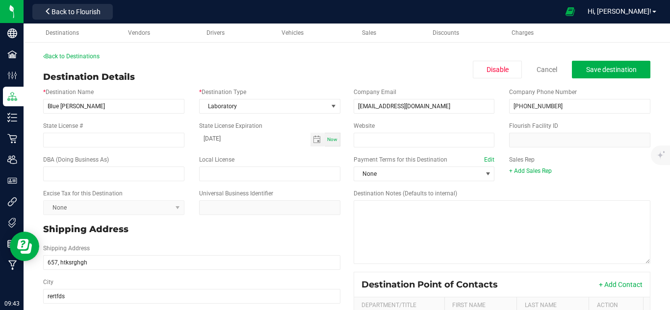
click at [435, 71] on div "Destination Details Disable Cancel Save destination" at bounding box center [346, 77] width 607 height 13
click at [585, 75] on button "Save destination" at bounding box center [611, 70] width 78 height 18
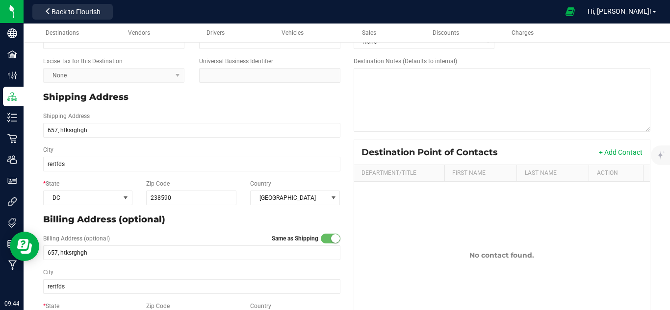
scroll to position [133, 0]
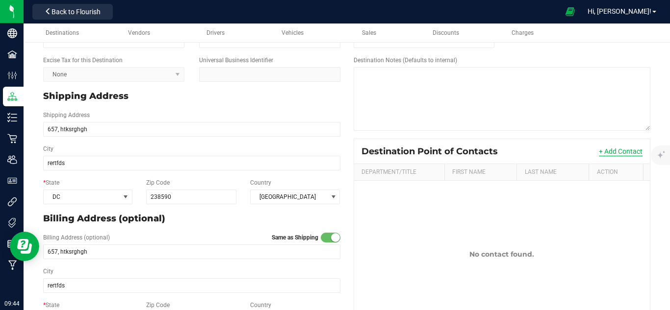
click at [605, 152] on button "+ Add Contact" at bounding box center [621, 152] width 44 height 10
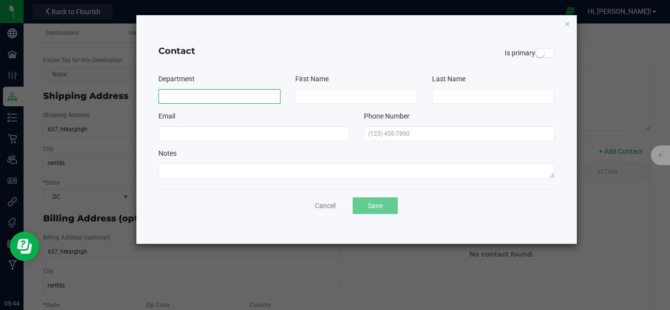
click at [226, 97] on input at bounding box center [219, 96] width 122 height 15
type input "Marketing"
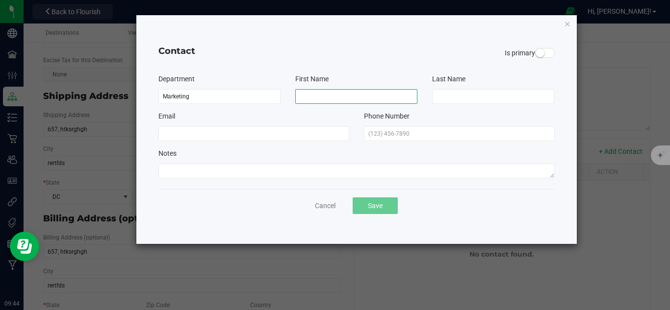
click at [332, 96] on input at bounding box center [356, 96] width 122 height 15
type input "Aruna"
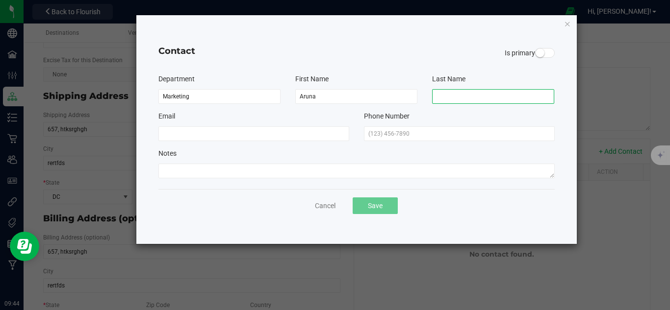
click at [448, 99] on input at bounding box center [493, 96] width 122 height 15
type input "M"
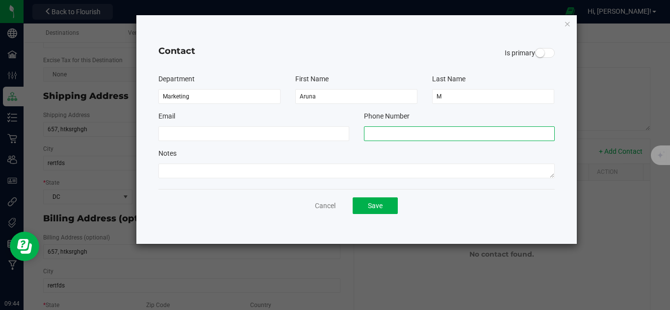
click at [391, 131] on input "text" at bounding box center [459, 133] width 191 height 15
type input "[PHONE_NUMBER]"
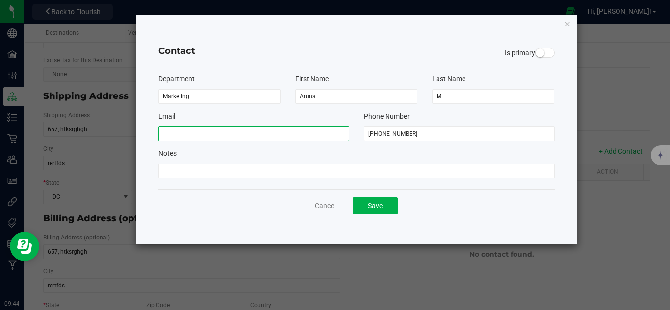
click at [324, 139] on input at bounding box center [253, 133] width 191 height 15
type input "[EMAIL_ADDRESS][DOMAIN_NAME]"
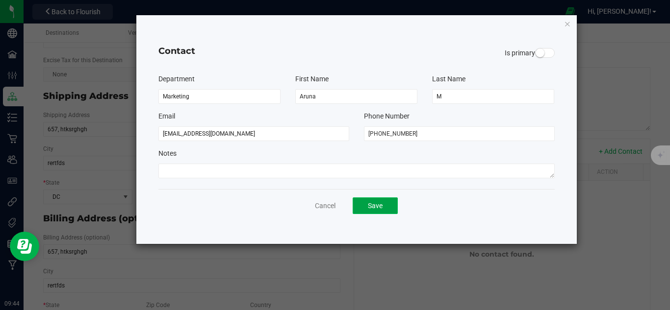
click at [385, 201] on button "Save" at bounding box center [374, 206] width 45 height 17
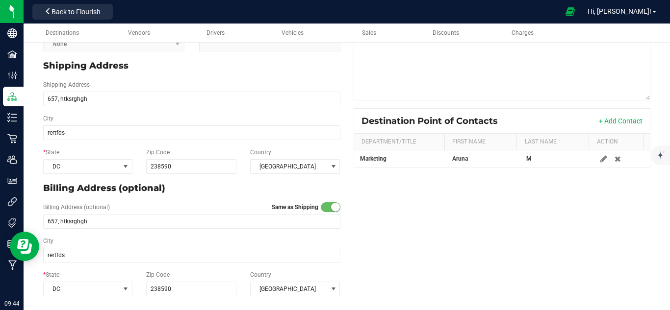
scroll to position [0, 0]
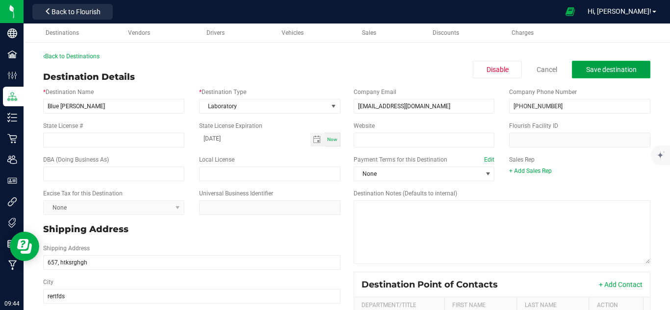
click at [610, 76] on button "Save destination" at bounding box center [611, 70] width 78 height 18
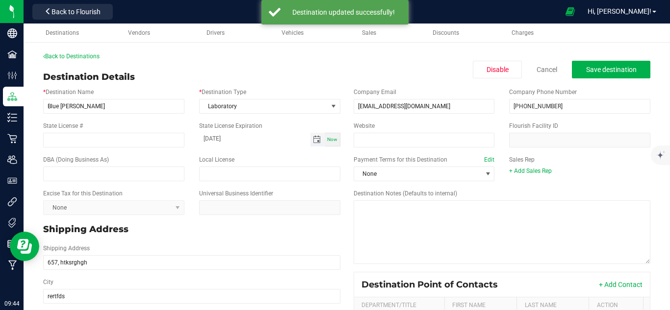
click at [316, 140] on span "Toggle calendar" at bounding box center [317, 140] width 8 height 8
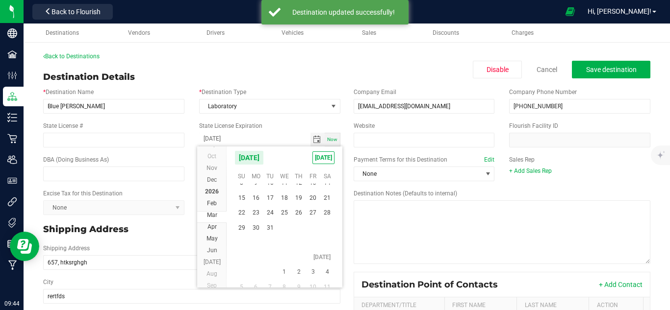
scroll to position [17820, 0]
click at [271, 186] on span "28" at bounding box center [270, 183] width 14 height 15
type input "[DATE]"
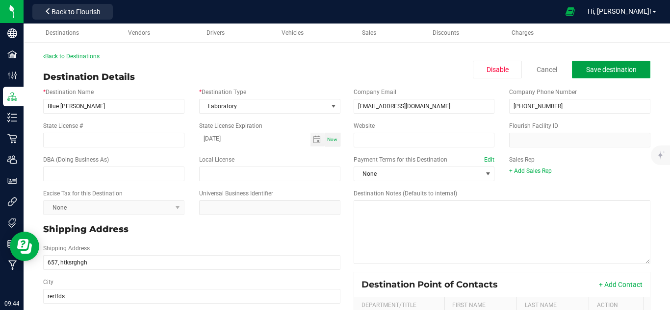
click at [572, 70] on button "Save destination" at bounding box center [611, 70] width 78 height 18
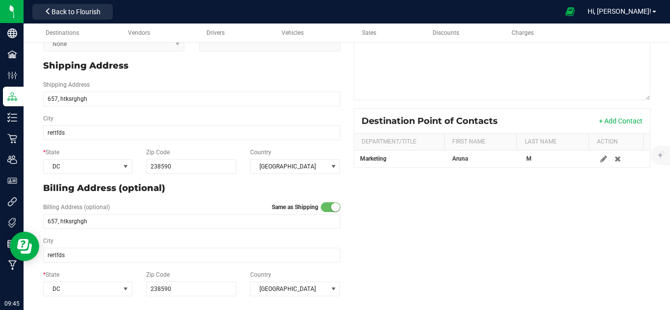
scroll to position [0, 0]
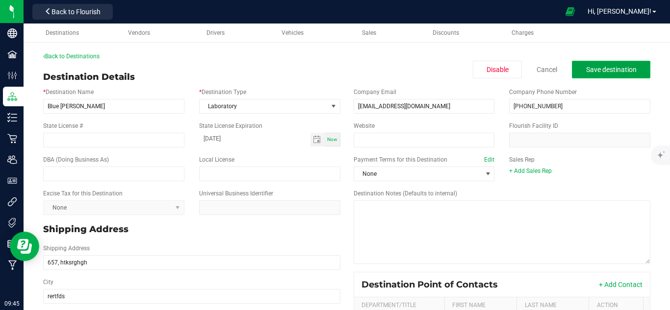
click at [598, 66] on span "Save destination" at bounding box center [611, 70] width 50 height 8
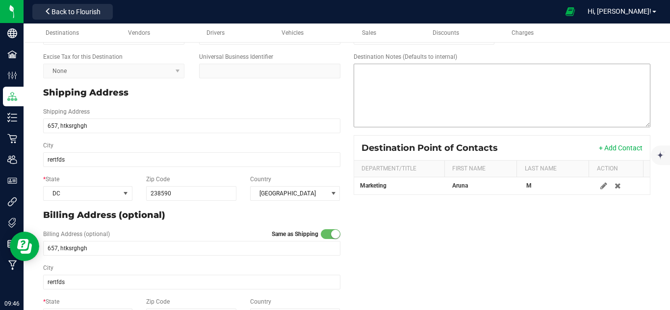
scroll to position [137, 0]
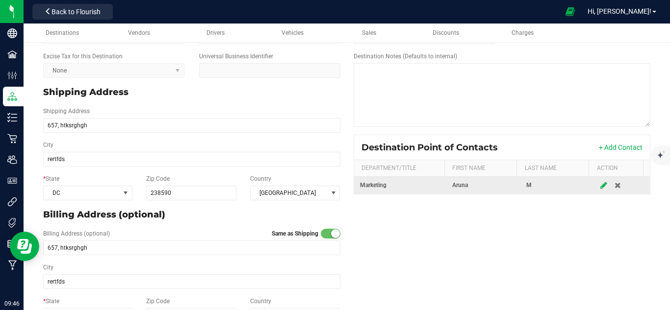
click at [600, 187] on icon at bounding box center [603, 185] width 7 height 6
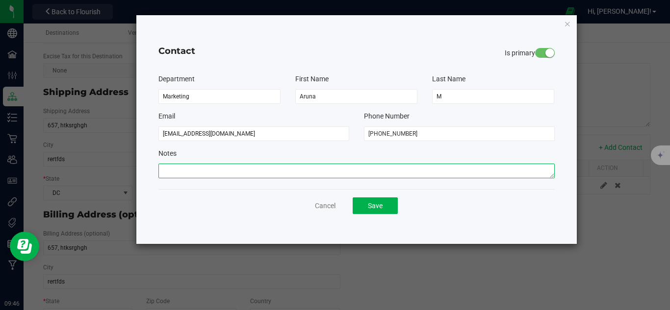
click at [179, 164] on textarea at bounding box center [356, 171] width 396 height 15
type textarea "wsdfg"
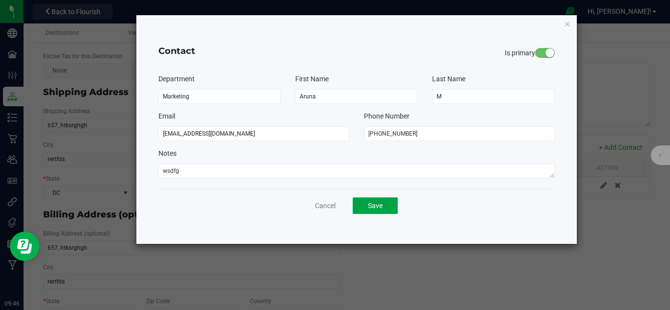
click at [373, 203] on button "Save" at bounding box center [374, 206] width 45 height 17
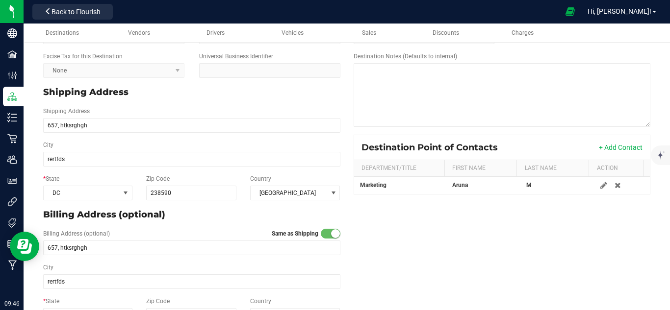
scroll to position [0, 0]
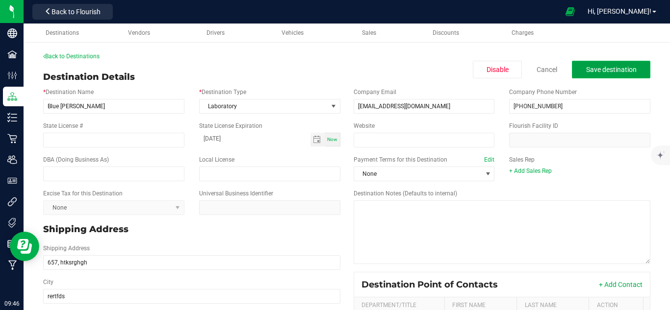
click at [582, 63] on button "Save destination" at bounding box center [611, 70] width 78 height 18
